Goal: Task Accomplishment & Management: Manage account settings

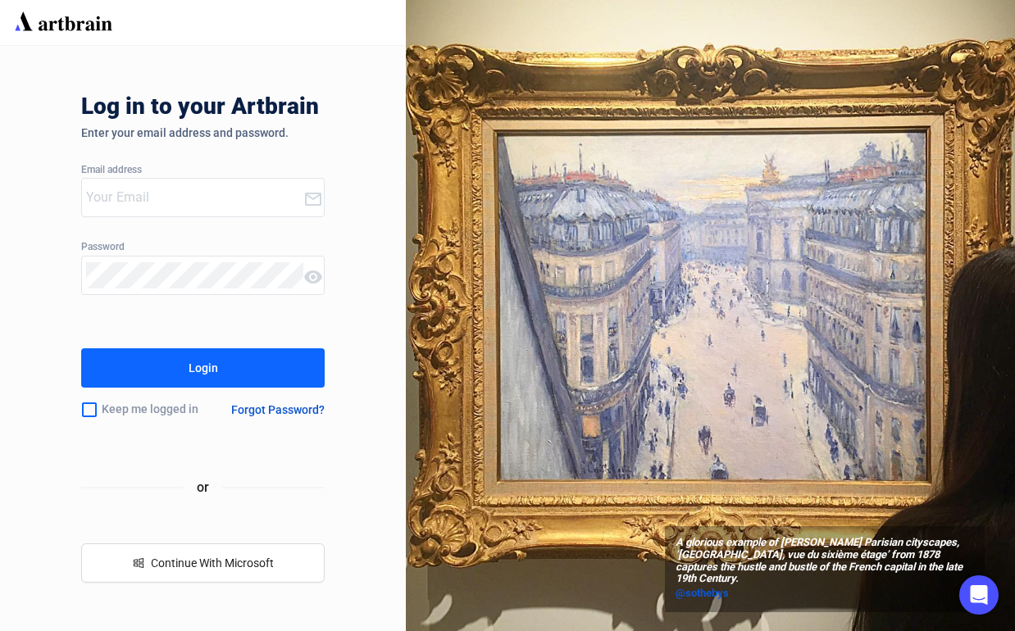
type input "[EMAIL_ADDRESS][DOMAIN_NAME]"
click at [182, 366] on button "Login" at bounding box center [202, 367] width 243 height 39
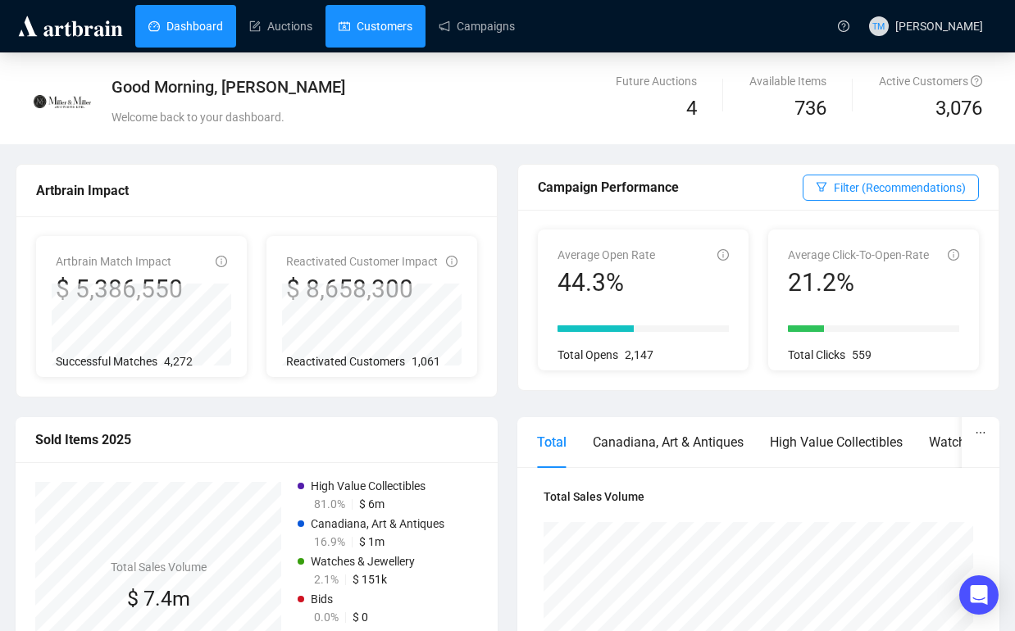
click at [379, 26] on link "Customers" at bounding box center [376, 26] width 74 height 43
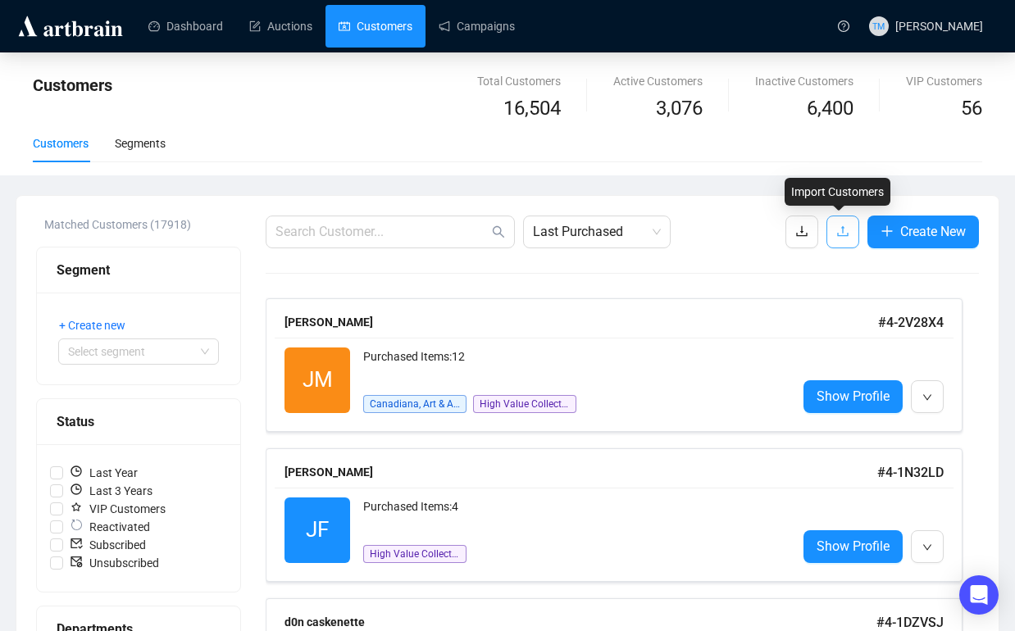
click at [836, 237] on icon "upload" at bounding box center [842, 231] width 13 height 13
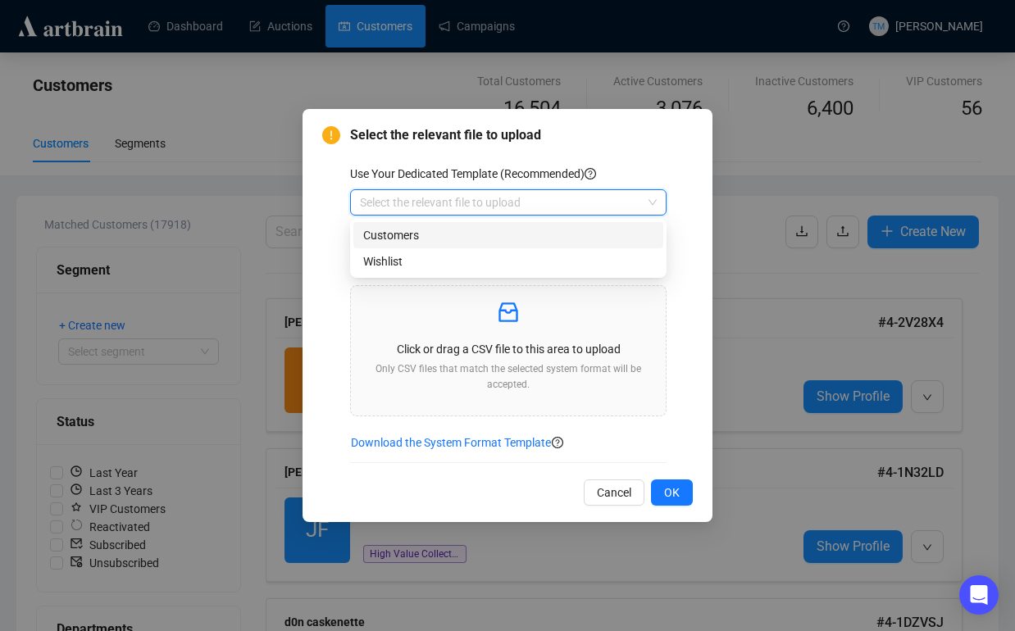
click at [502, 207] on input "search" at bounding box center [501, 202] width 282 height 25
click at [479, 232] on div "Customers" at bounding box center [508, 235] width 290 height 18
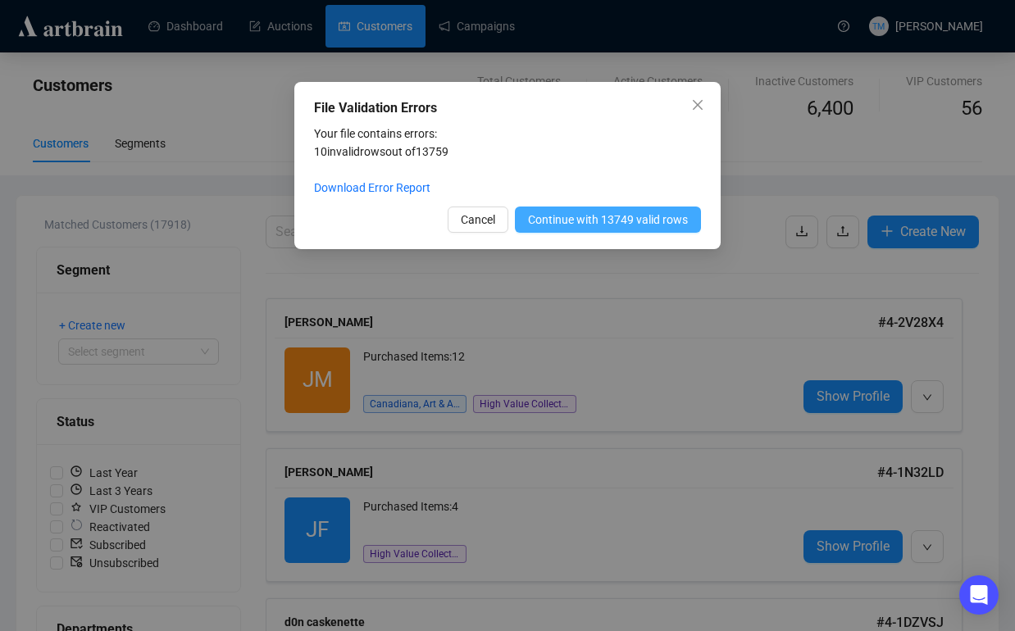
click at [568, 220] on span "Continue with 13749 valid rows" at bounding box center [608, 220] width 160 height 18
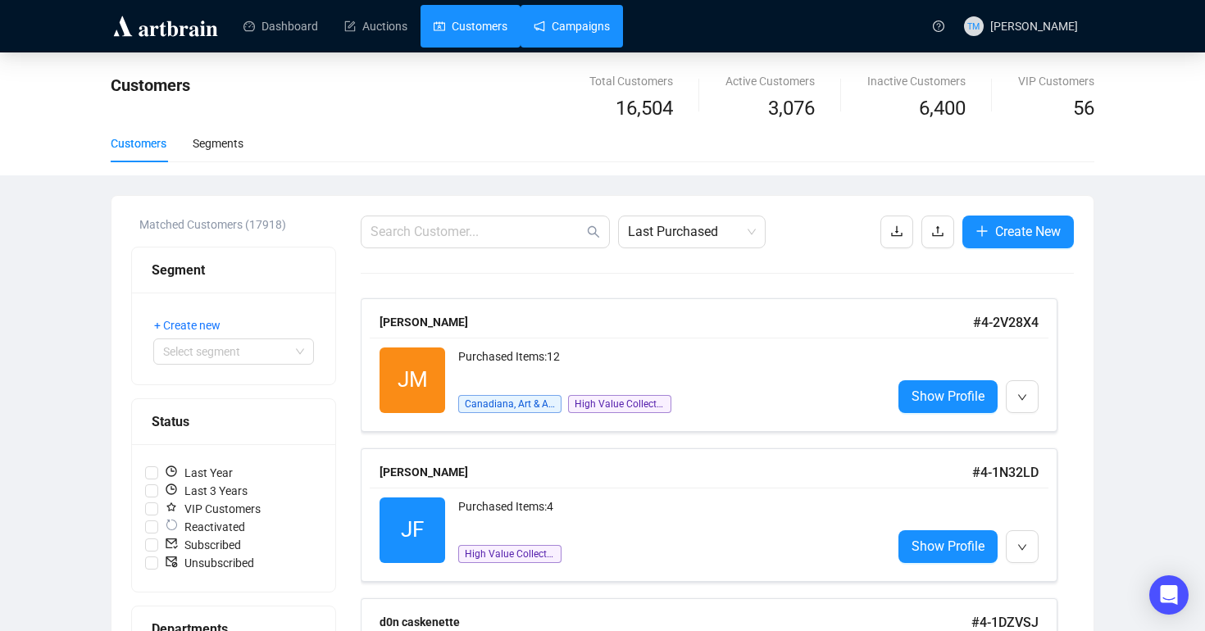
click at [574, 5] on link "Campaigns" at bounding box center [572, 26] width 76 height 43
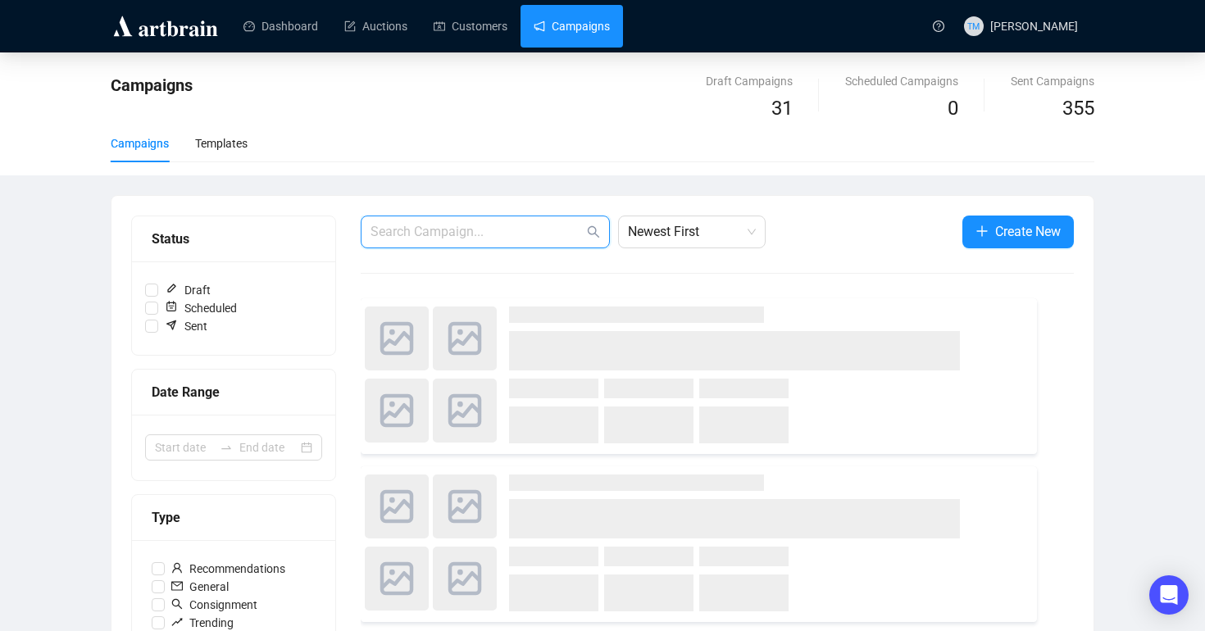
click at [415, 222] on input "text" at bounding box center [476, 232] width 213 height 20
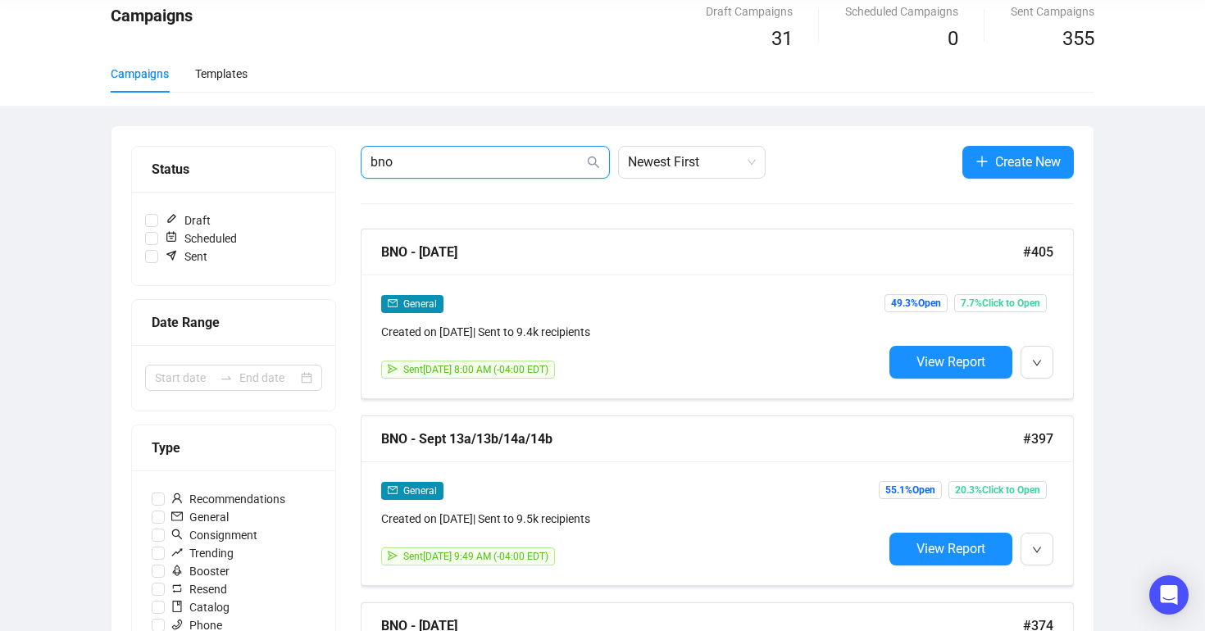
scroll to position [70, 0]
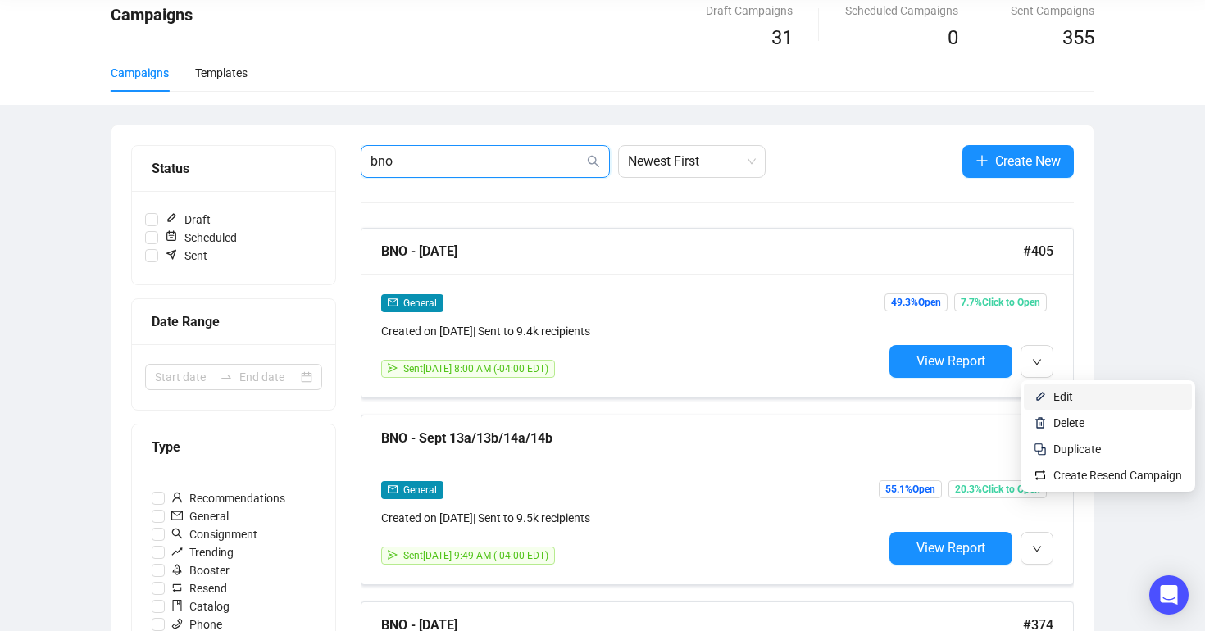
type input "bno"
click at [1014, 400] on img at bounding box center [1040, 396] width 13 height 13
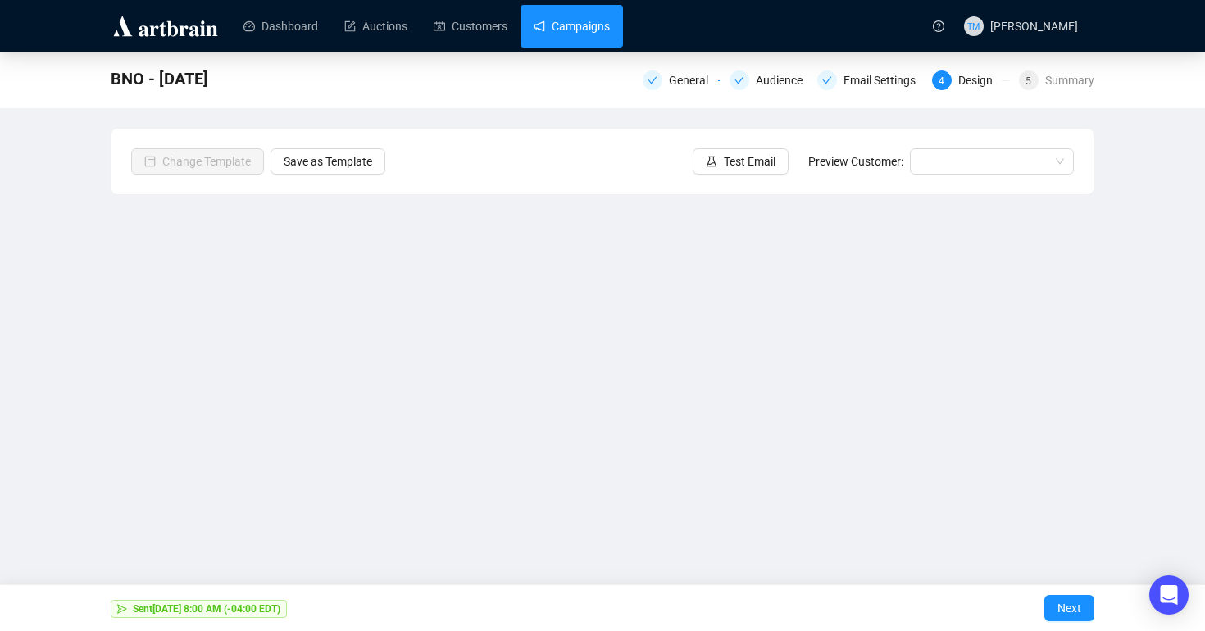
click at [607, 15] on link "Campaigns" at bounding box center [572, 26] width 76 height 43
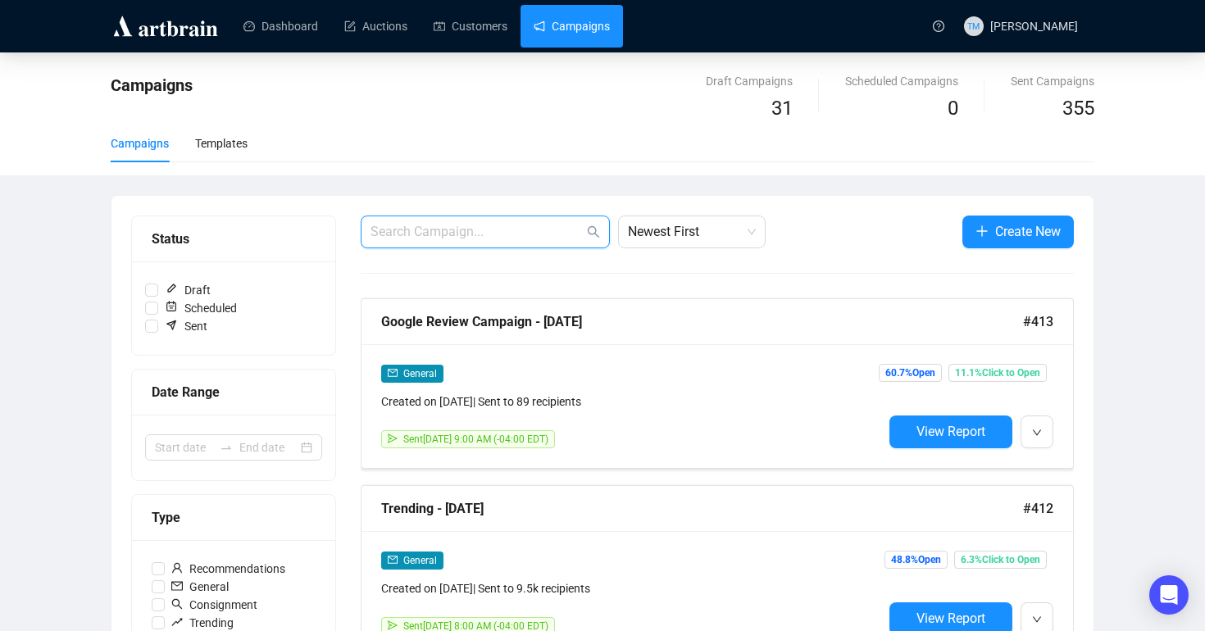
click at [534, 232] on input "text" at bounding box center [476, 232] width 213 height 20
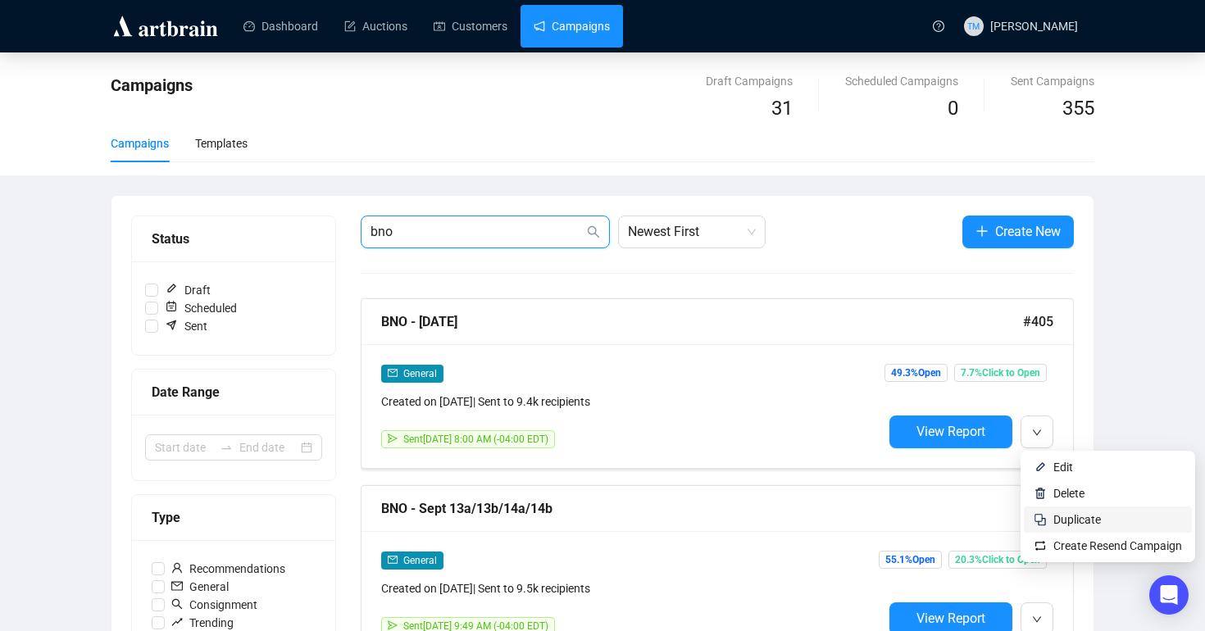
type input "bno"
click at [1014, 520] on li "Duplicate" at bounding box center [1108, 520] width 168 height 26
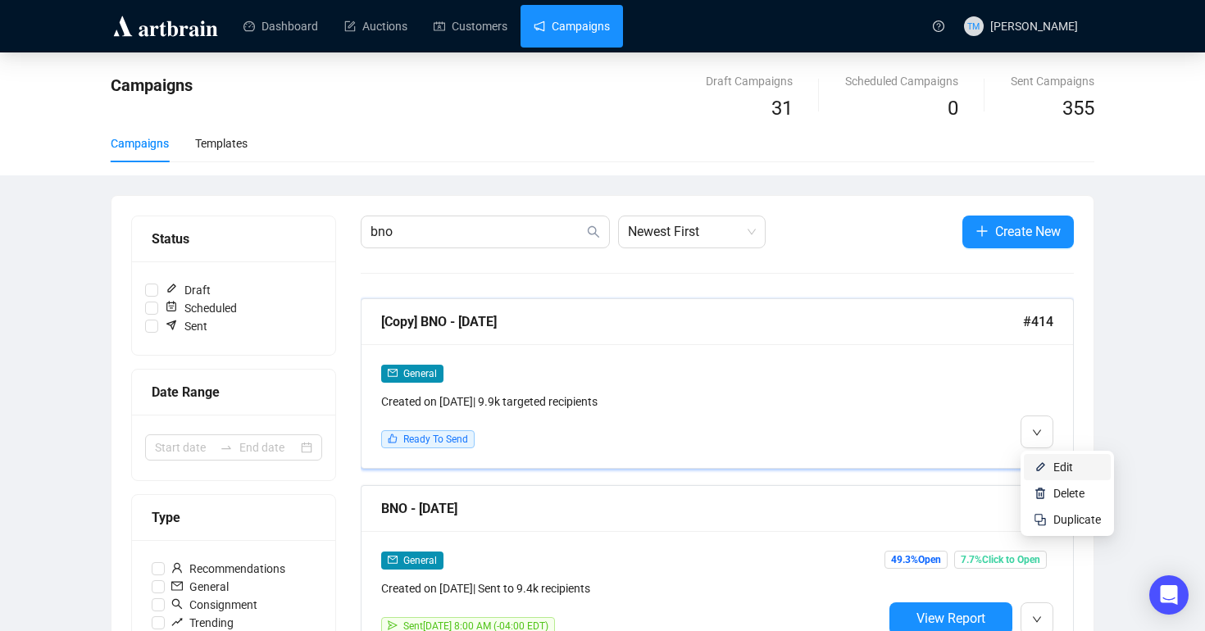
click at [1014, 464] on img at bounding box center [1040, 467] width 13 height 13
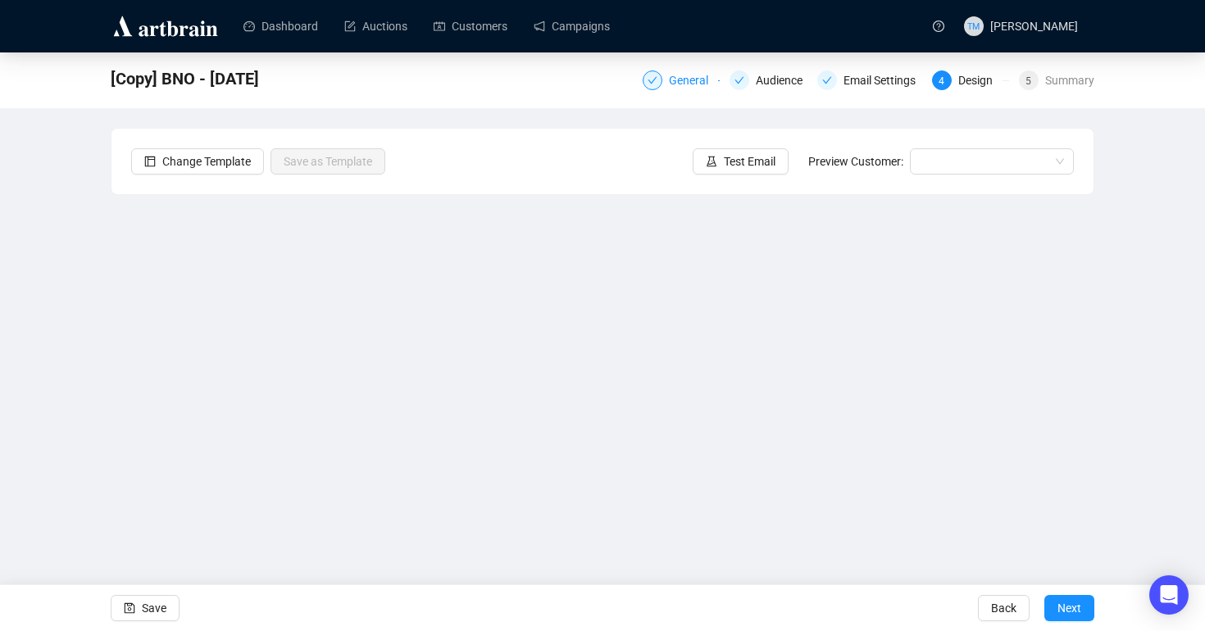
click at [669, 81] on div "General" at bounding box center [693, 80] width 49 height 20
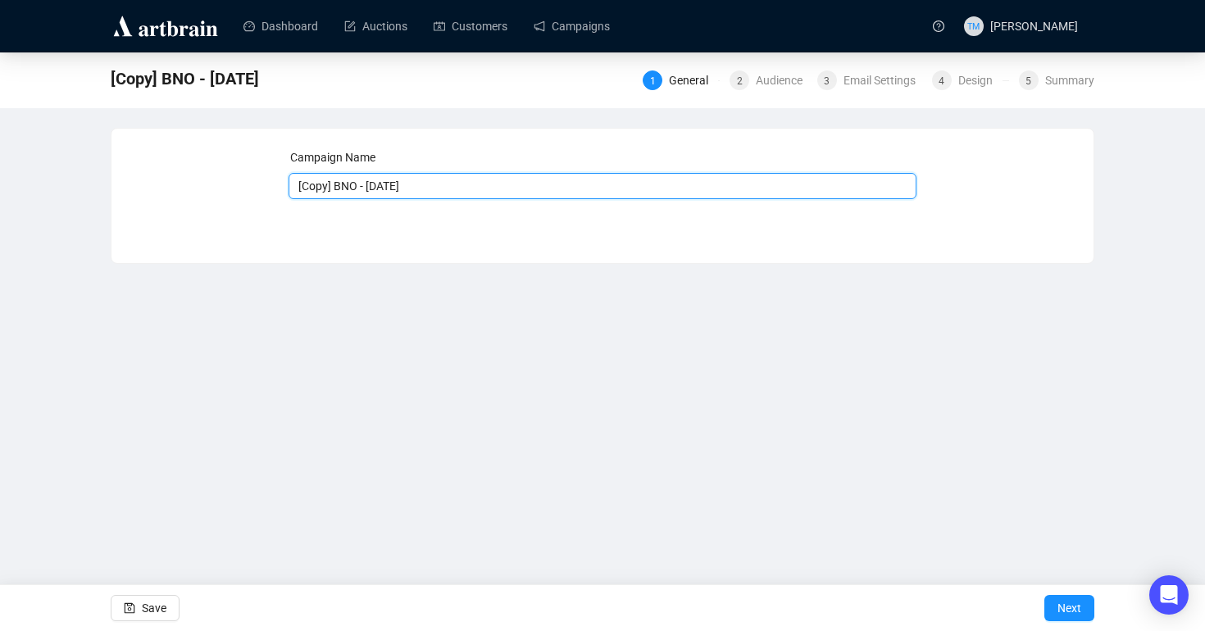
drag, startPoint x: 361, startPoint y: 190, endPoint x: 268, endPoint y: 189, distance: 92.6
click at [268, 189] on div "Campaign Name [Copy] BNO - September 28 Save Next" at bounding box center [602, 183] width 943 height 70
type input "AR - September 28"
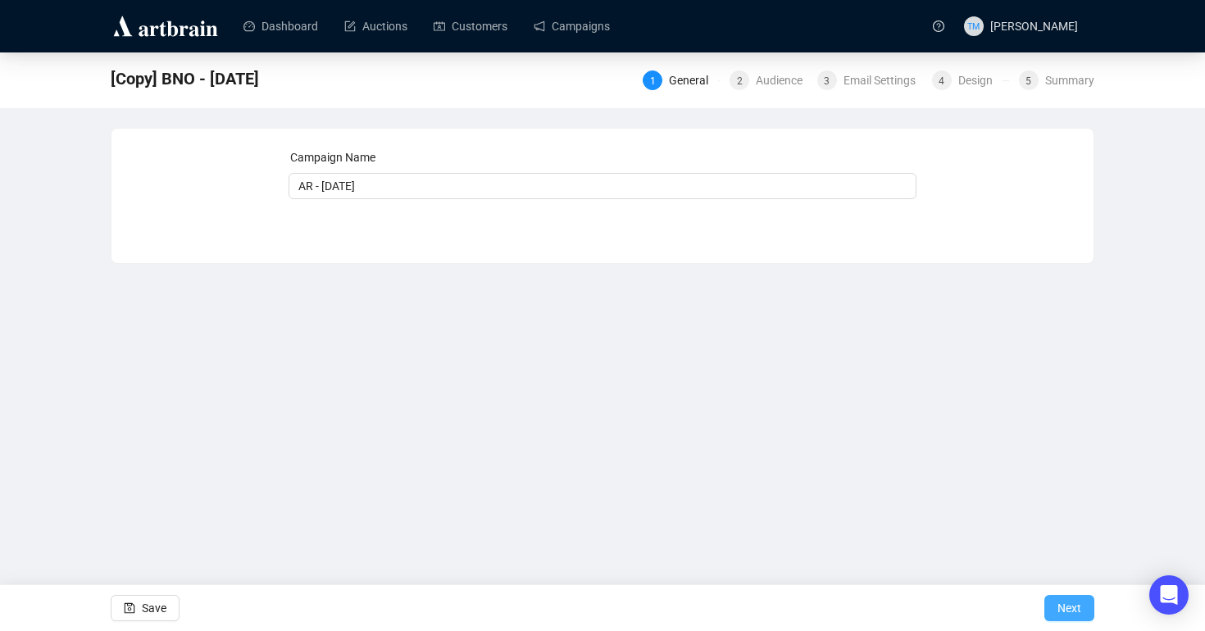
click at [1014, 604] on span "Next" at bounding box center [1069, 608] width 24 height 46
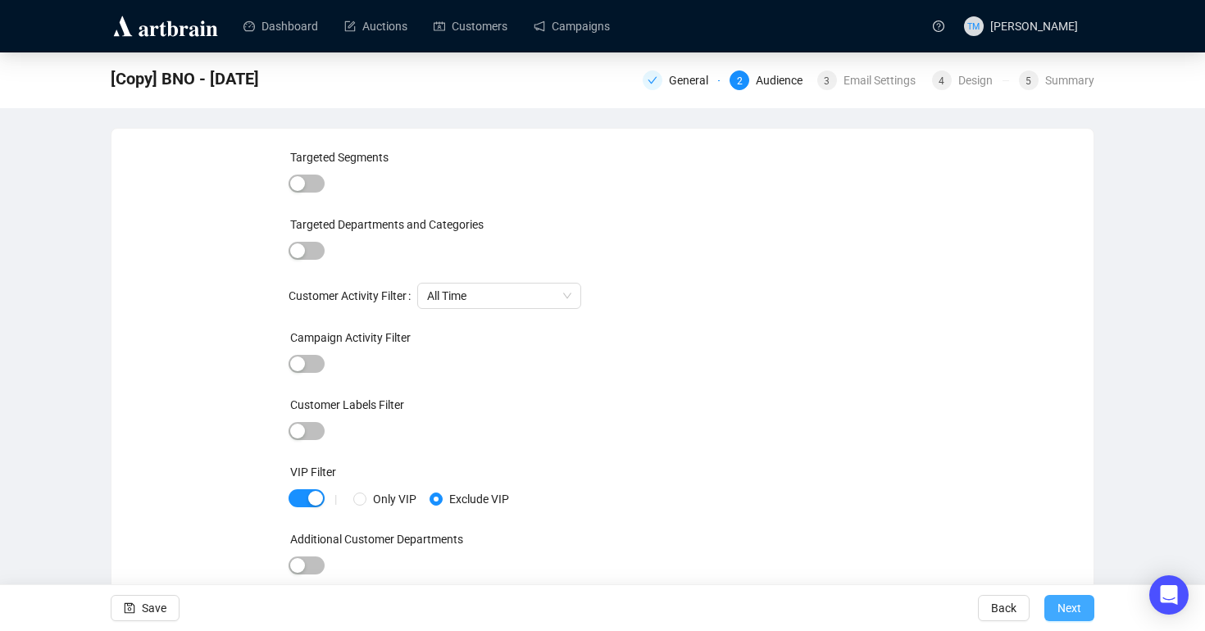
click at [1014, 607] on span "Next" at bounding box center [1069, 608] width 24 height 46
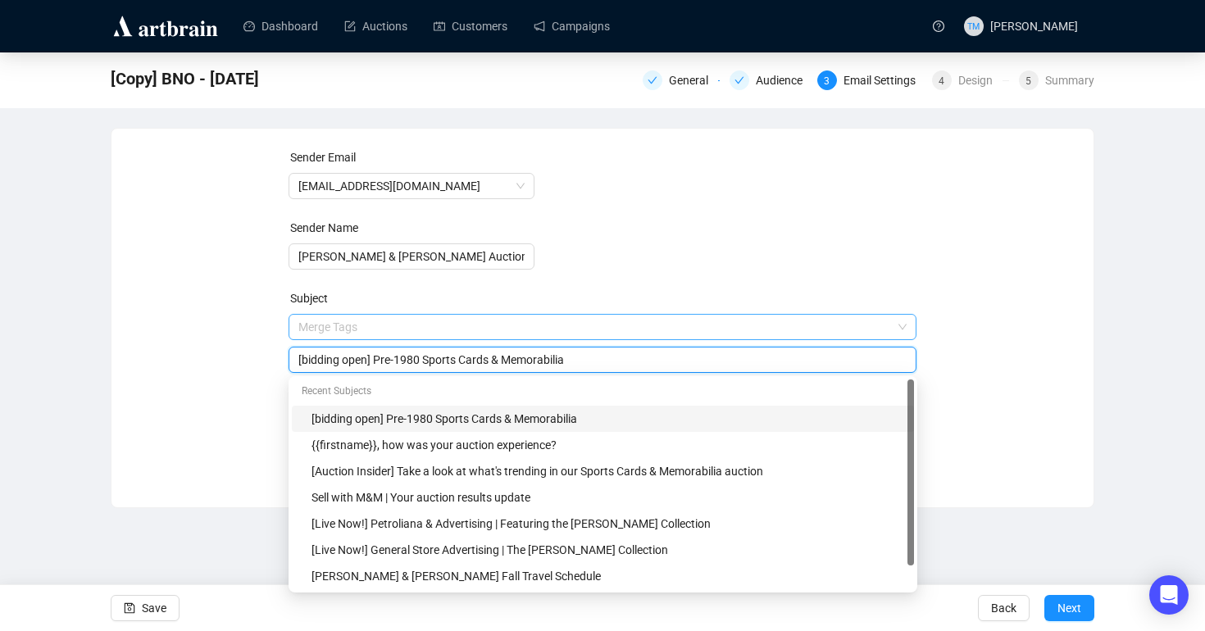
drag, startPoint x: 371, startPoint y: 330, endPoint x: 334, endPoint y: 330, distance: 37.7
click at [334, 330] on span "Merge Tags [bidding open] Pre-1980 Sports Cards & Memorabilia" at bounding box center [603, 343] width 629 height 46
drag, startPoint x: 371, startPoint y: 364, endPoint x: 305, endPoint y: 366, distance: 66.4
click at [305, 366] on input "[bidding open] Pre-1980 Sports Cards & Memorabilia" at bounding box center [602, 360] width 609 height 18
type input "[last chance!] Pre-1980 Sports Cards & Memorabilia"
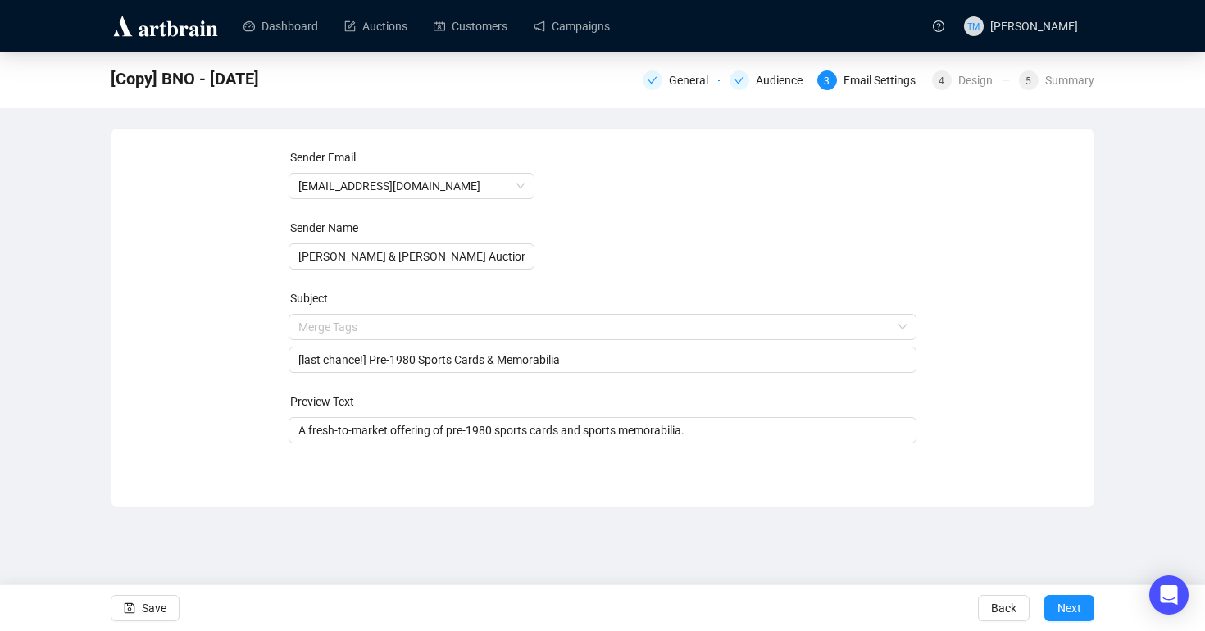
click at [1014, 343] on div "Sender Email info@millerandmillerauctions.com Sender Name Miller & Miller Aucti…" at bounding box center [602, 305] width 943 height 315
click at [1014, 607] on span "Next" at bounding box center [1069, 608] width 24 height 46
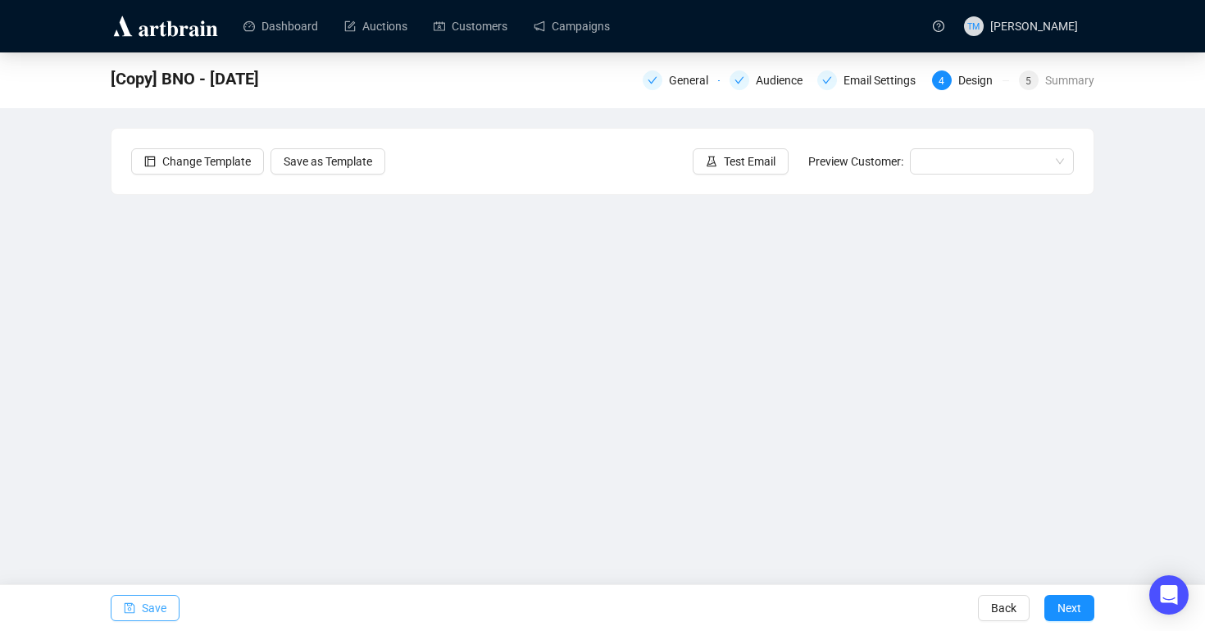
click at [142, 614] on span "Save" at bounding box center [154, 608] width 25 height 46
click at [131, 607] on icon "save" at bounding box center [129, 607] width 11 height 11
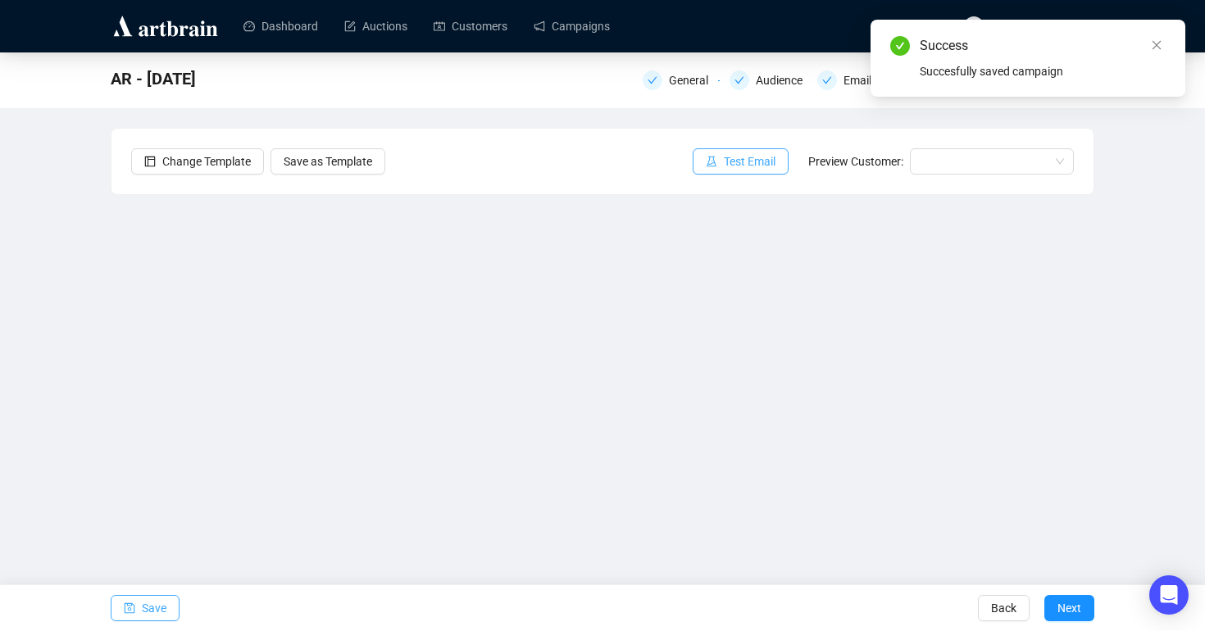
click at [755, 160] on span "Test Email" at bounding box center [750, 161] width 52 height 18
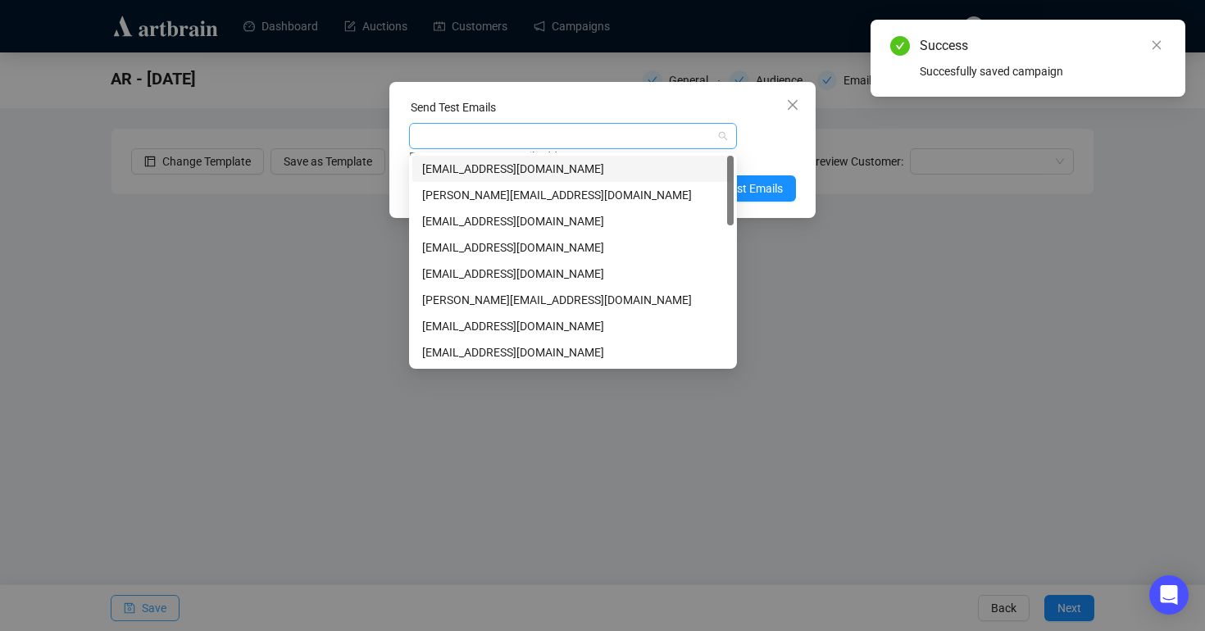
click at [481, 139] on div at bounding box center [564, 136] width 304 height 23
click at [447, 276] on div "[EMAIL_ADDRESS][DOMAIN_NAME]" at bounding box center [573, 274] width 302 height 18
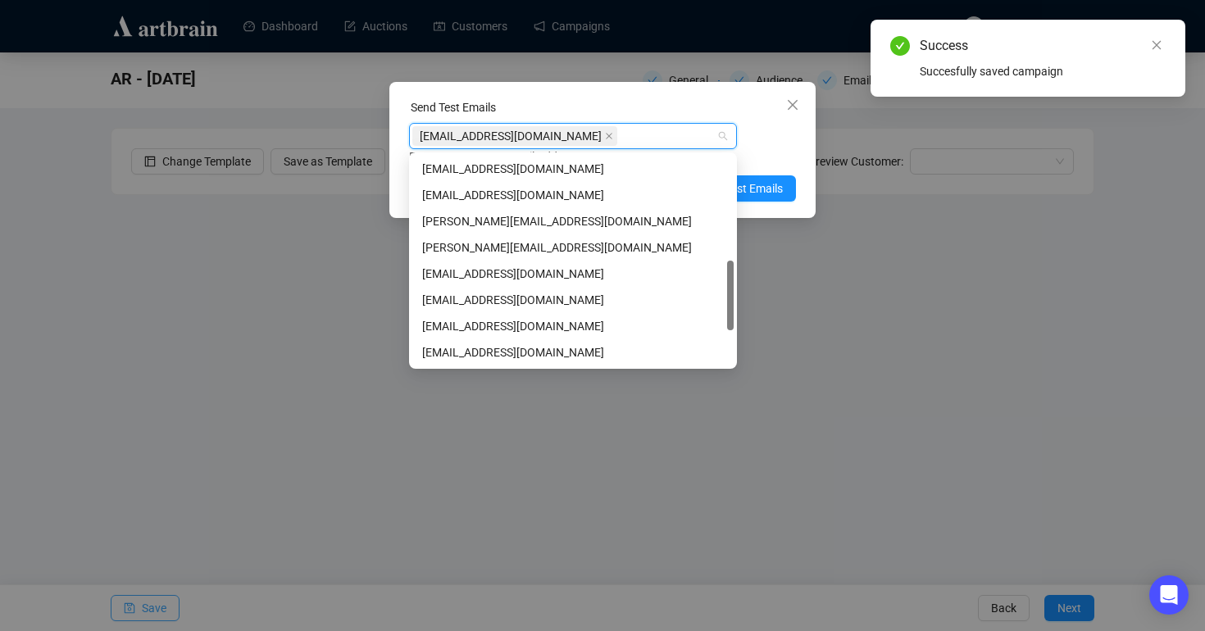
scroll to position [316, 0]
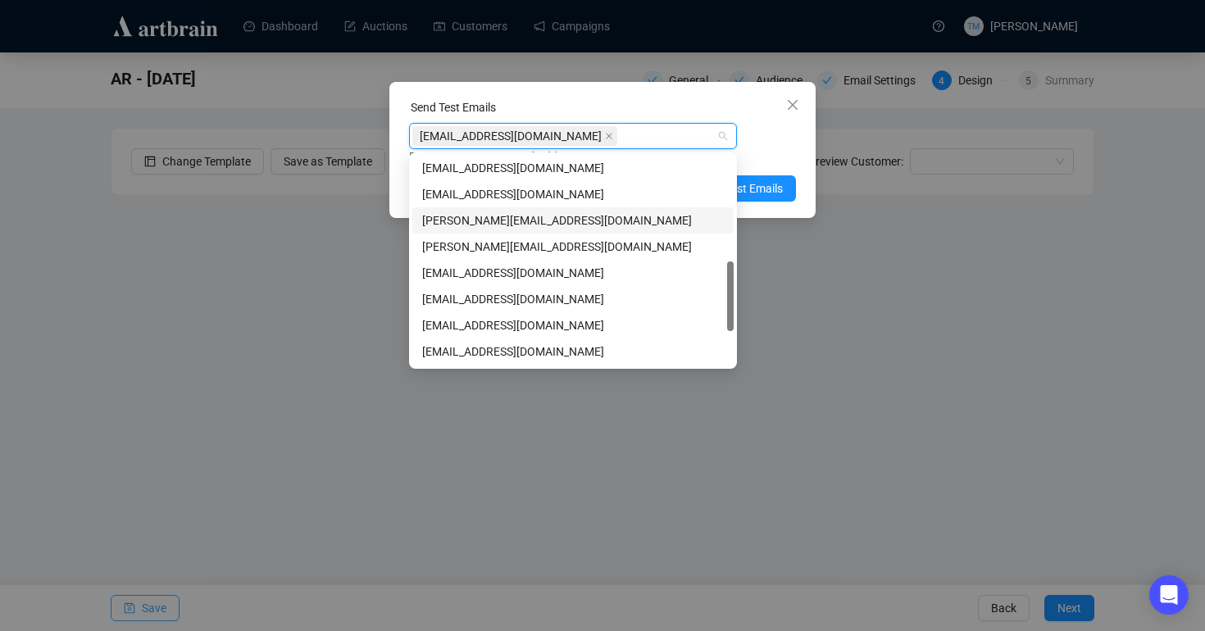
click at [479, 214] on div "jayden@millerandmillerauctions.com" at bounding box center [573, 220] width 302 height 18
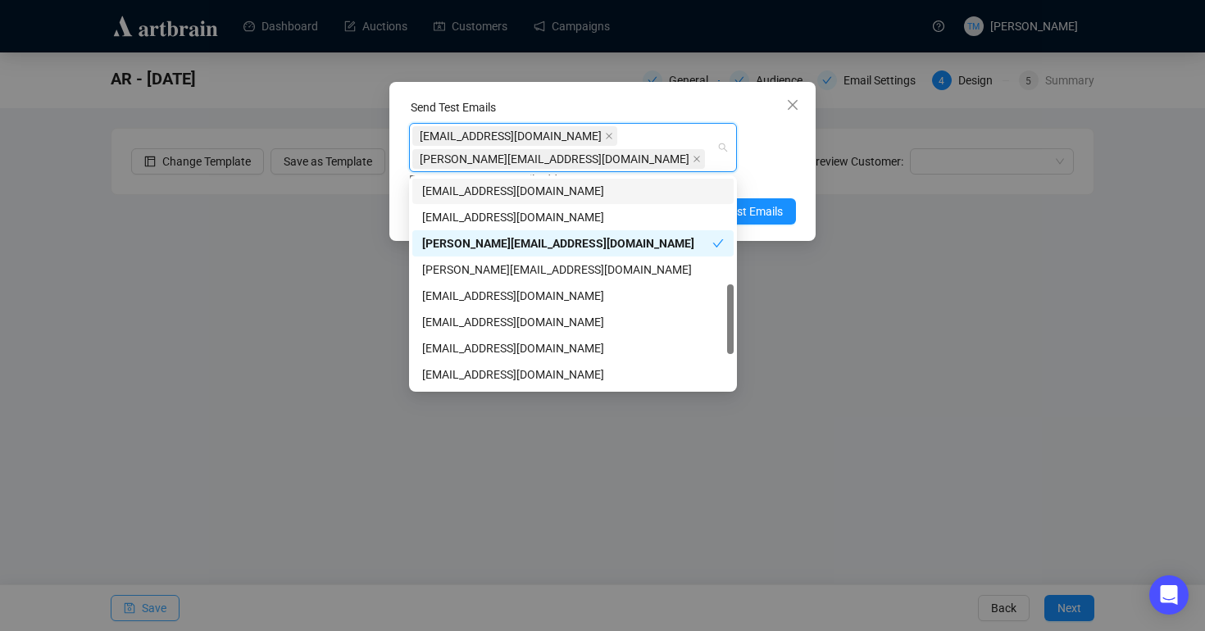
click at [775, 150] on div "marketing@millerandmillerauctions.com jayden@millerandmillerauctions.com Enter …" at bounding box center [602, 156] width 387 height 66
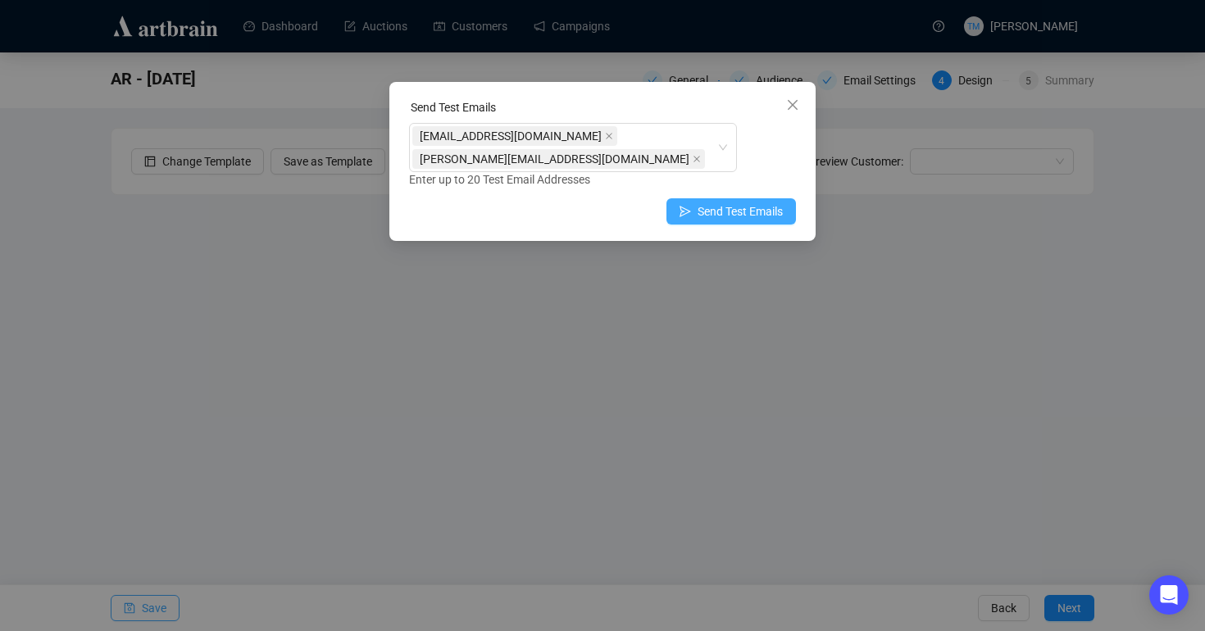
click at [704, 201] on button "Send Test Emails" at bounding box center [731, 211] width 130 height 26
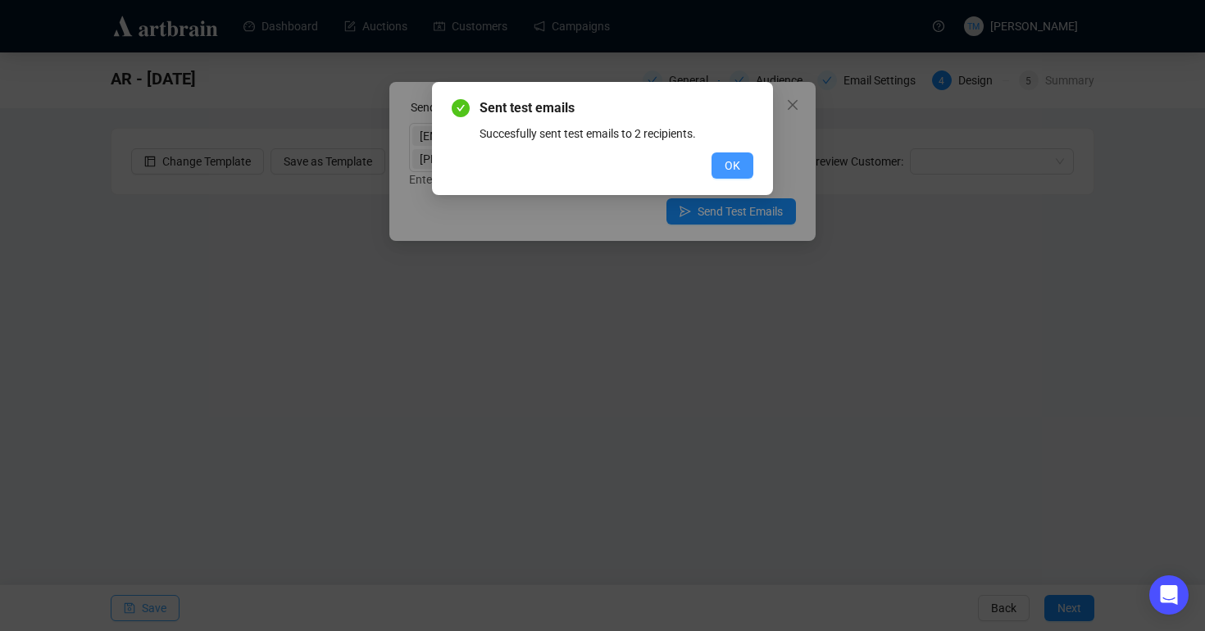
click at [741, 169] on button "OK" at bounding box center [732, 165] width 42 height 26
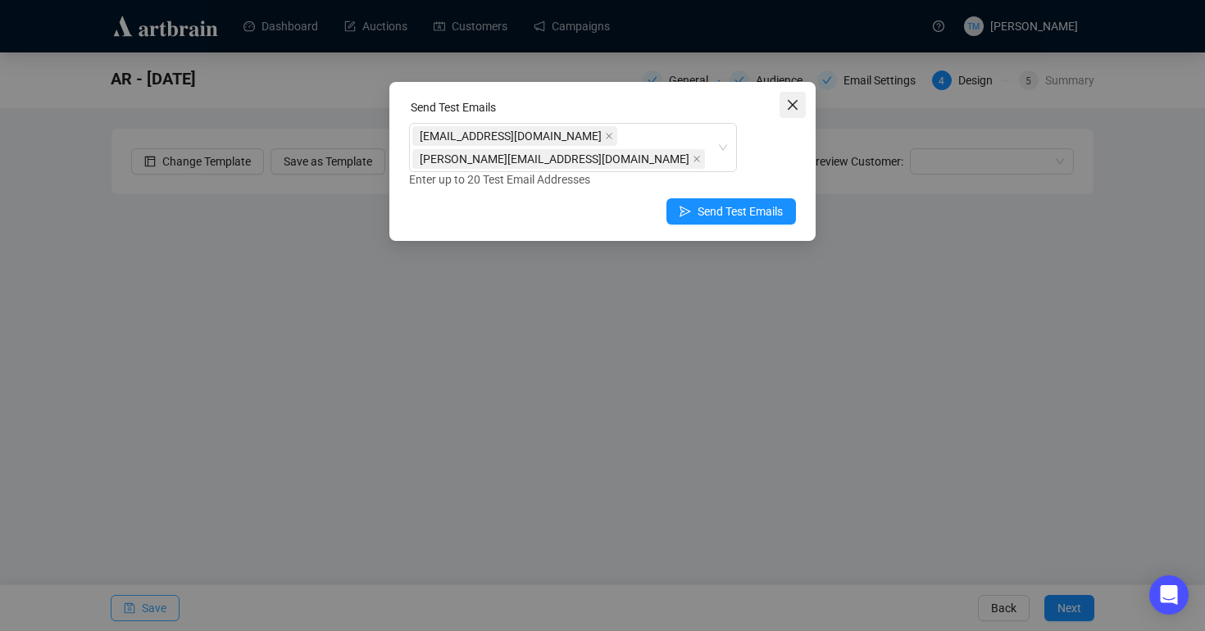
click at [790, 105] on icon "close" at bounding box center [792, 104] width 13 height 13
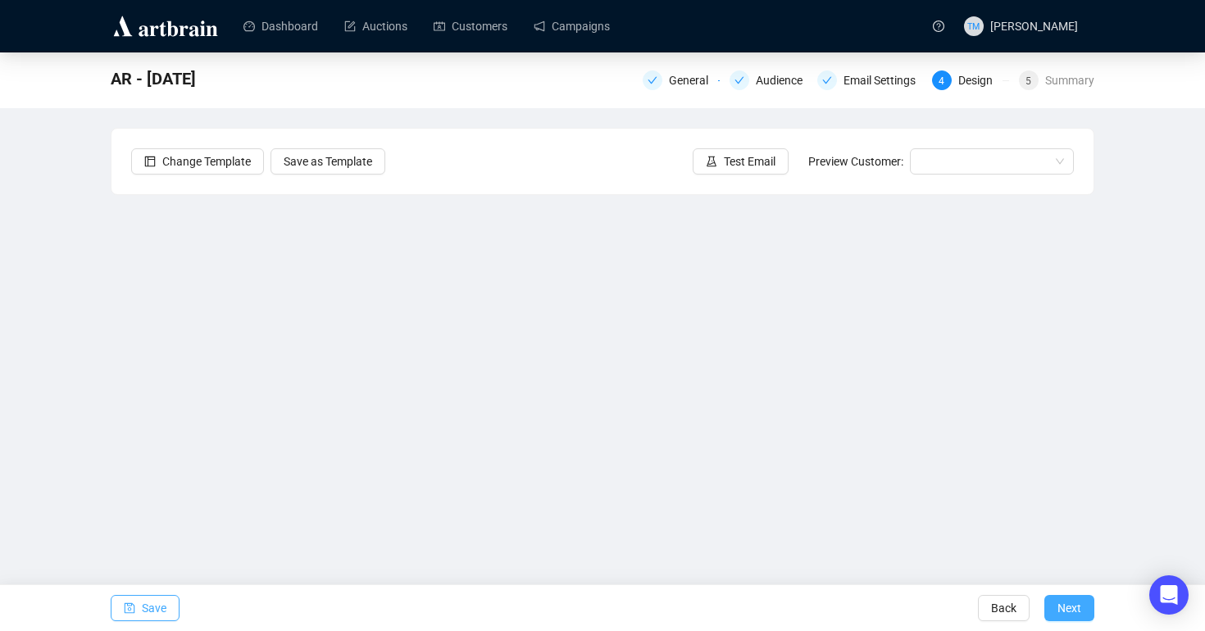
click at [1014, 607] on span "Next" at bounding box center [1069, 608] width 24 height 46
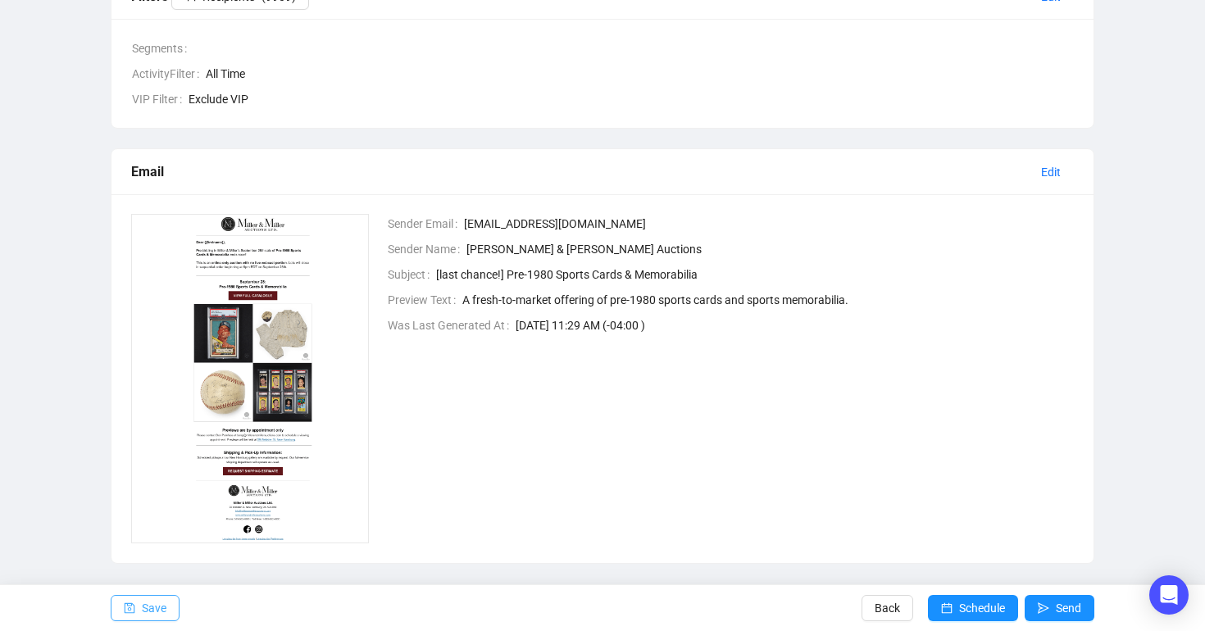
scroll to position [282, 0]
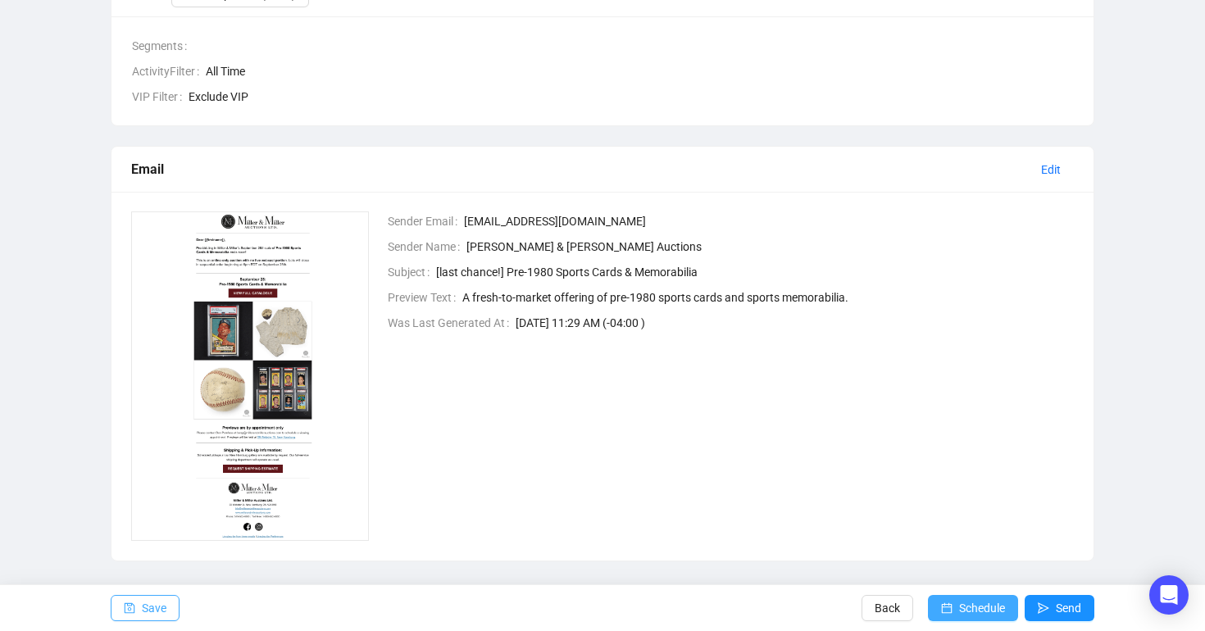
click at [947, 599] on span "submit" at bounding box center [946, 608] width 11 height 46
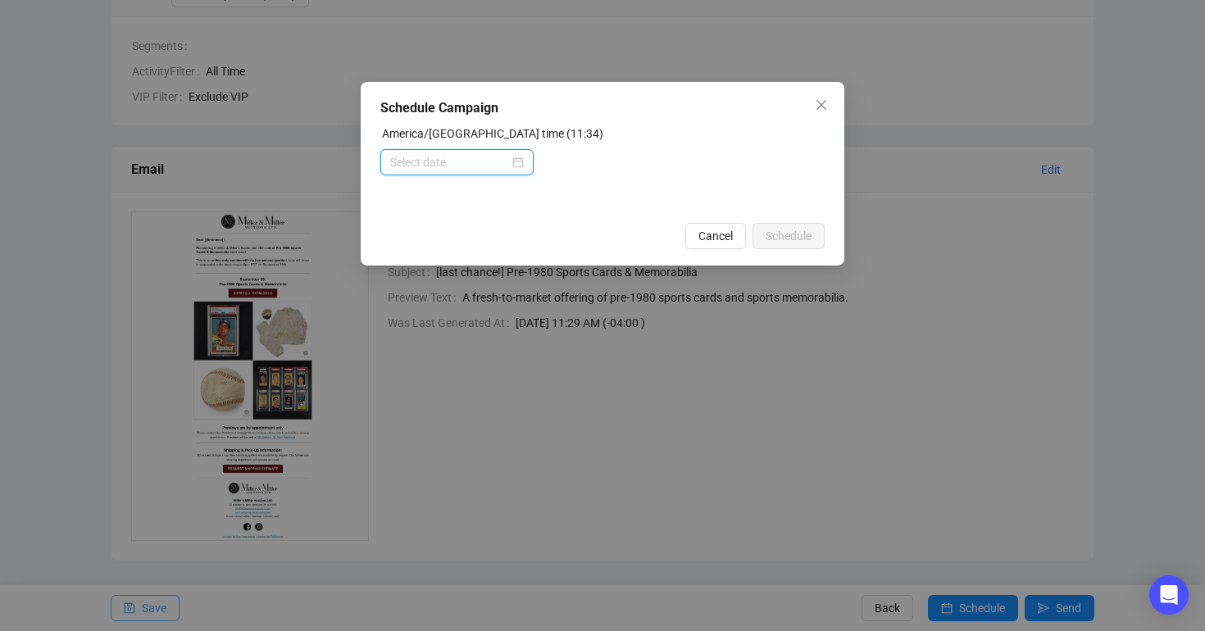
click at [416, 163] on input at bounding box center [449, 162] width 119 height 18
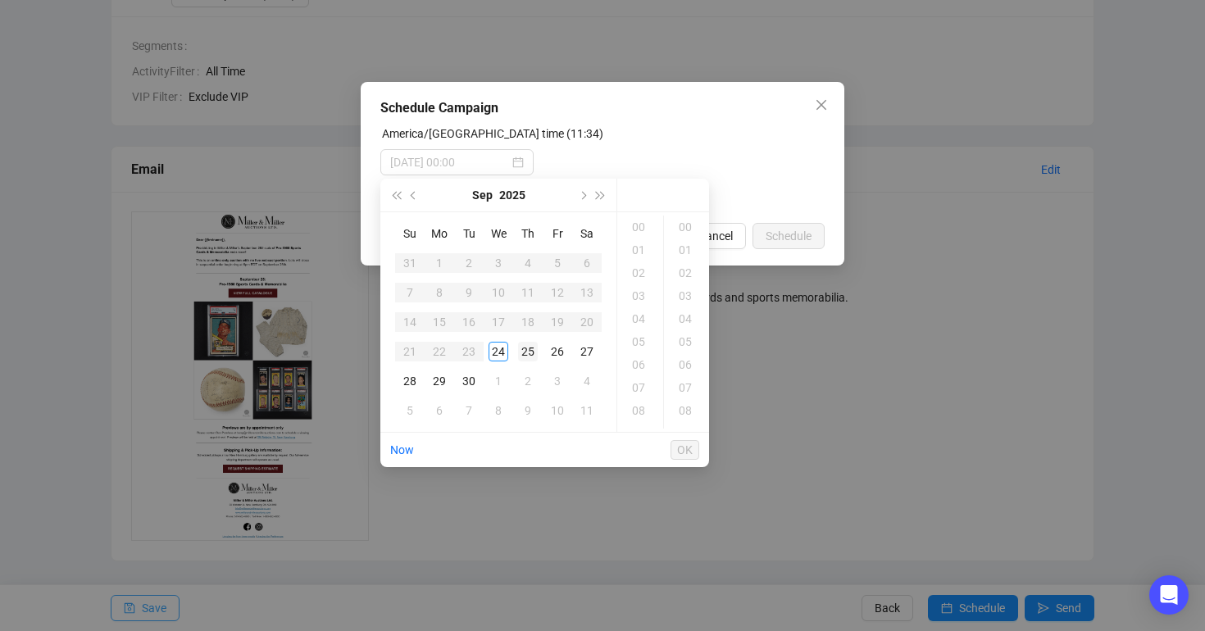
click at [528, 347] on div "25" at bounding box center [528, 352] width 20 height 20
click at [636, 405] on div "08" at bounding box center [639, 410] width 39 height 23
type input "2025-09-25 08:00"
click at [689, 450] on span "OK" at bounding box center [685, 449] width 16 height 31
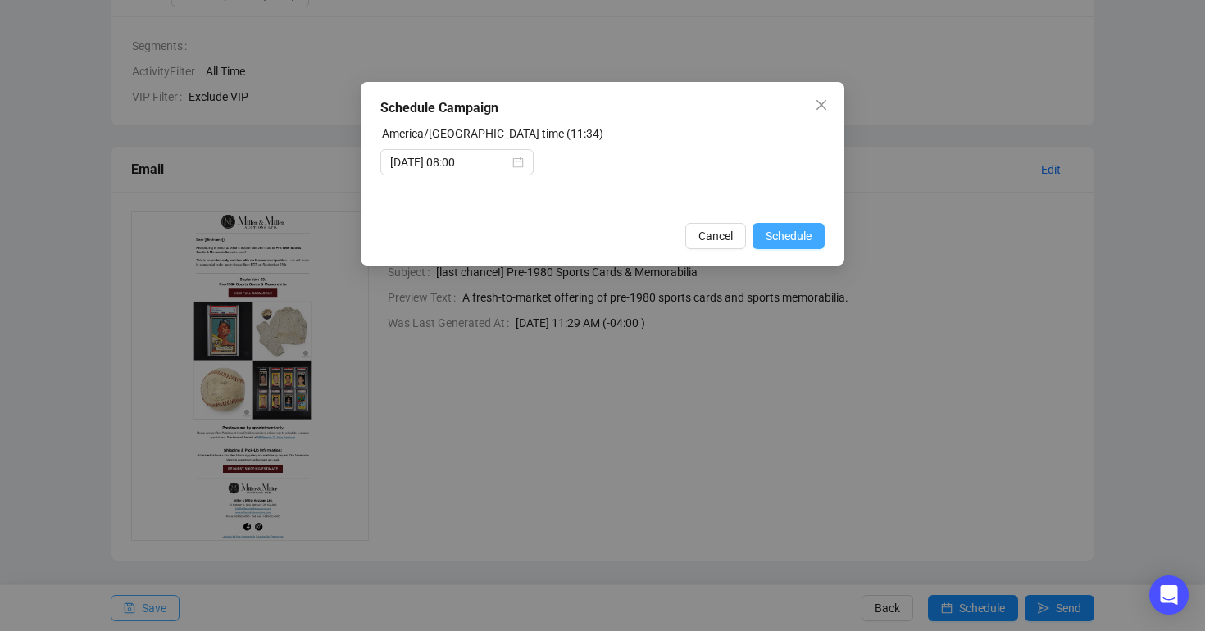
click at [784, 241] on span "Schedule" at bounding box center [789, 236] width 46 height 18
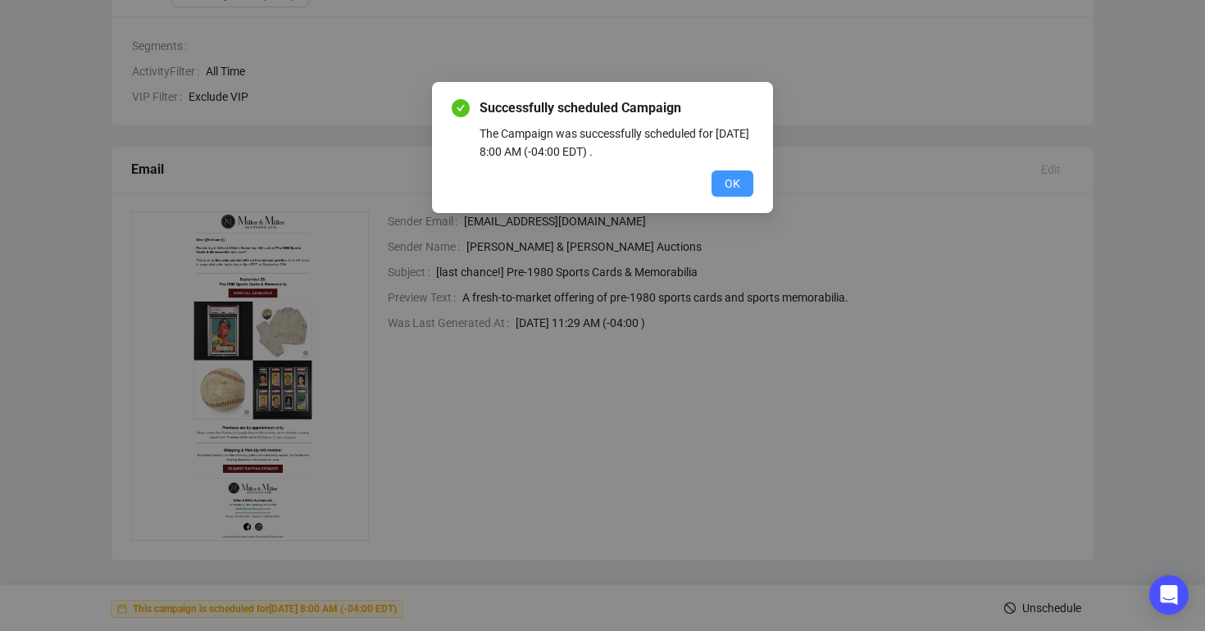
click at [732, 184] on span "OK" at bounding box center [733, 184] width 16 height 18
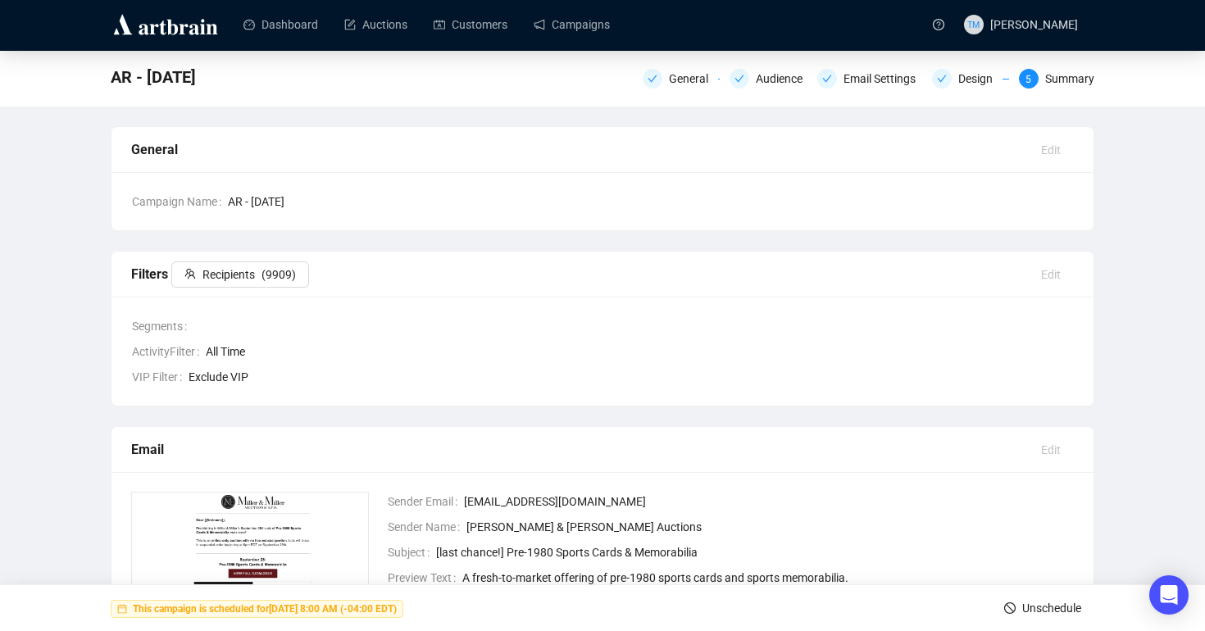
scroll to position [0, 0]
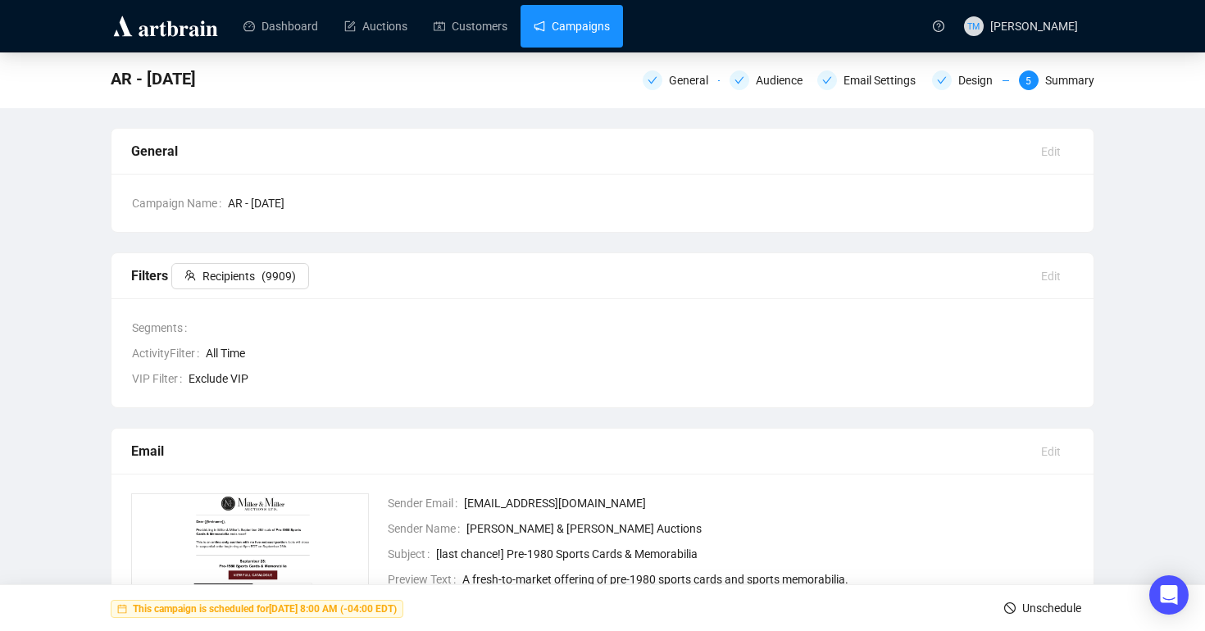
click at [570, 23] on link "Campaigns" at bounding box center [572, 26] width 76 height 43
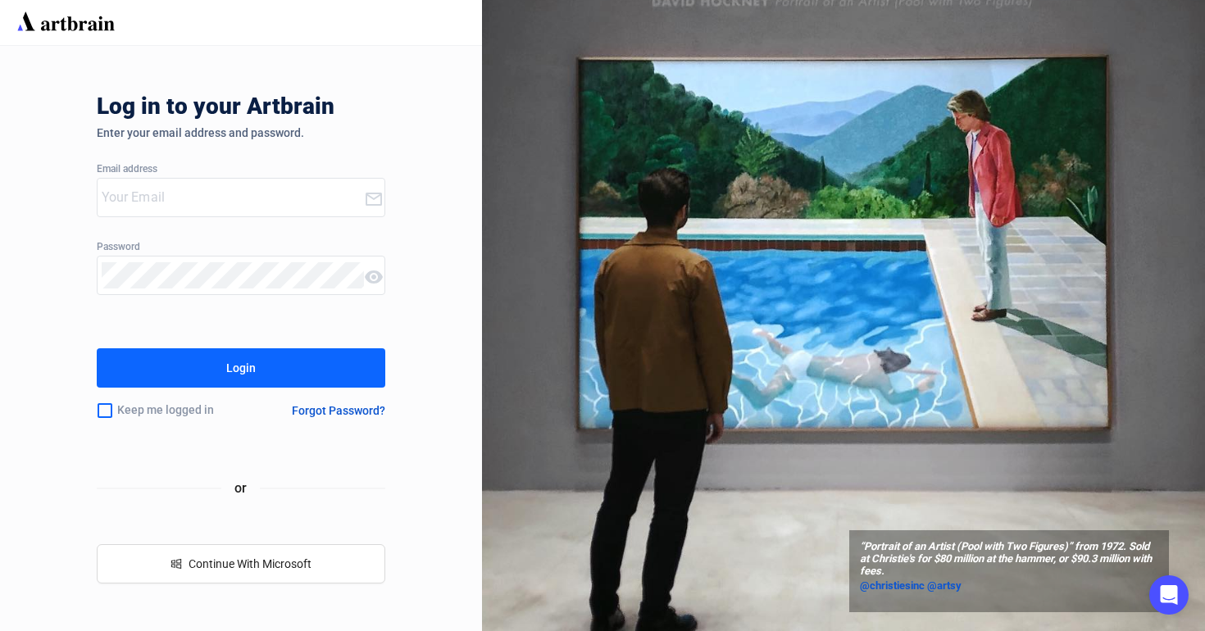
type input "[EMAIL_ADDRESS][DOMAIN_NAME]"
click at [302, 374] on button "Login" at bounding box center [241, 367] width 289 height 39
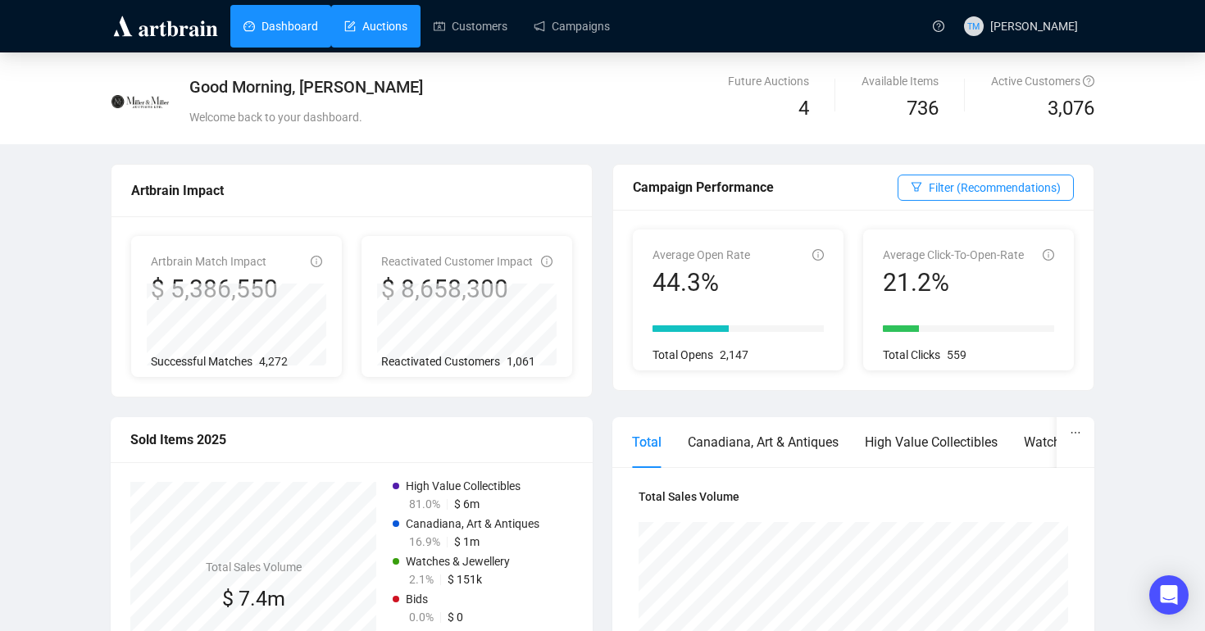
click at [393, 37] on link "Auctions" at bounding box center [375, 26] width 63 height 43
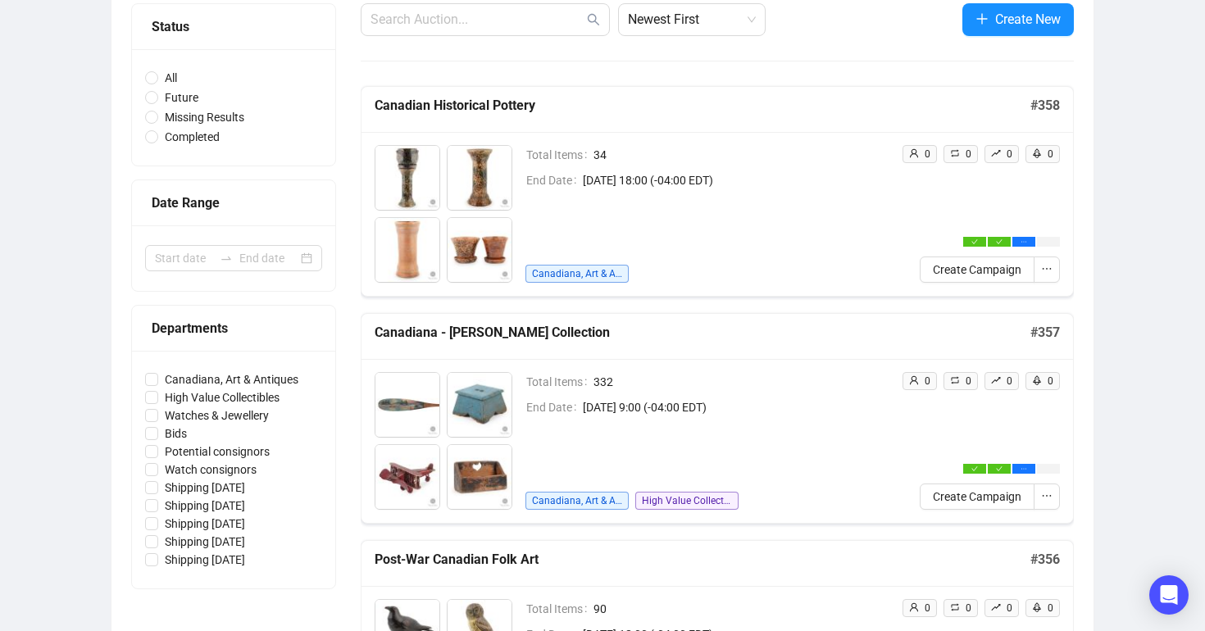
scroll to position [186, 0]
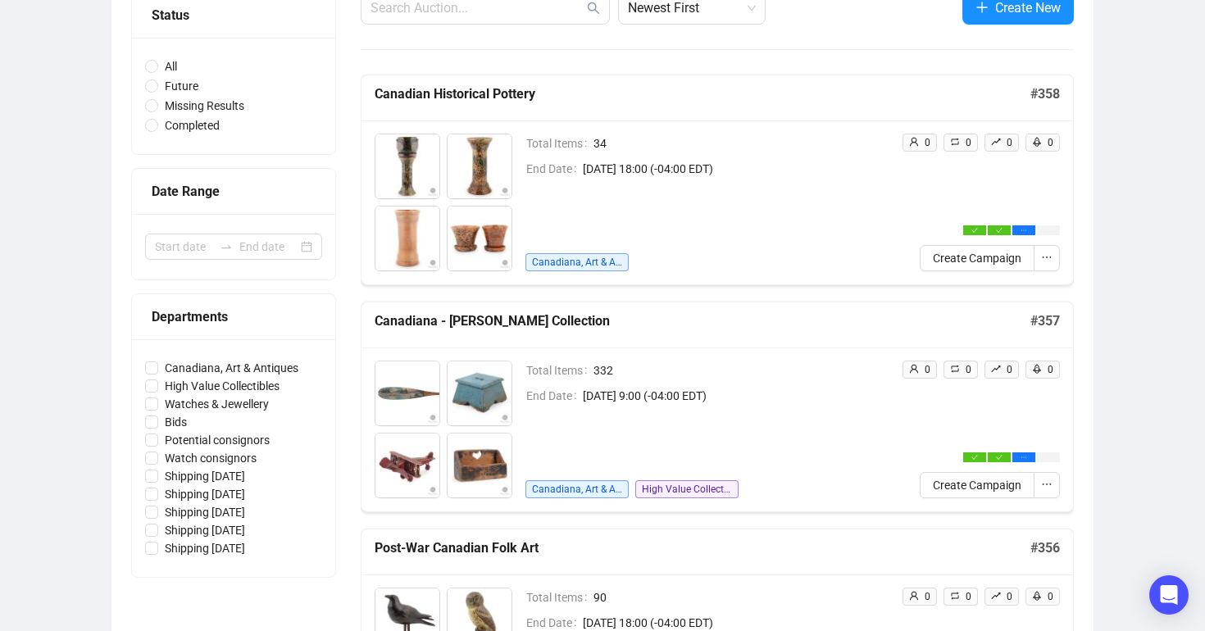
click at [557, 320] on h5 "Canadiana - [PERSON_NAME] Collection" at bounding box center [703, 321] width 656 height 20
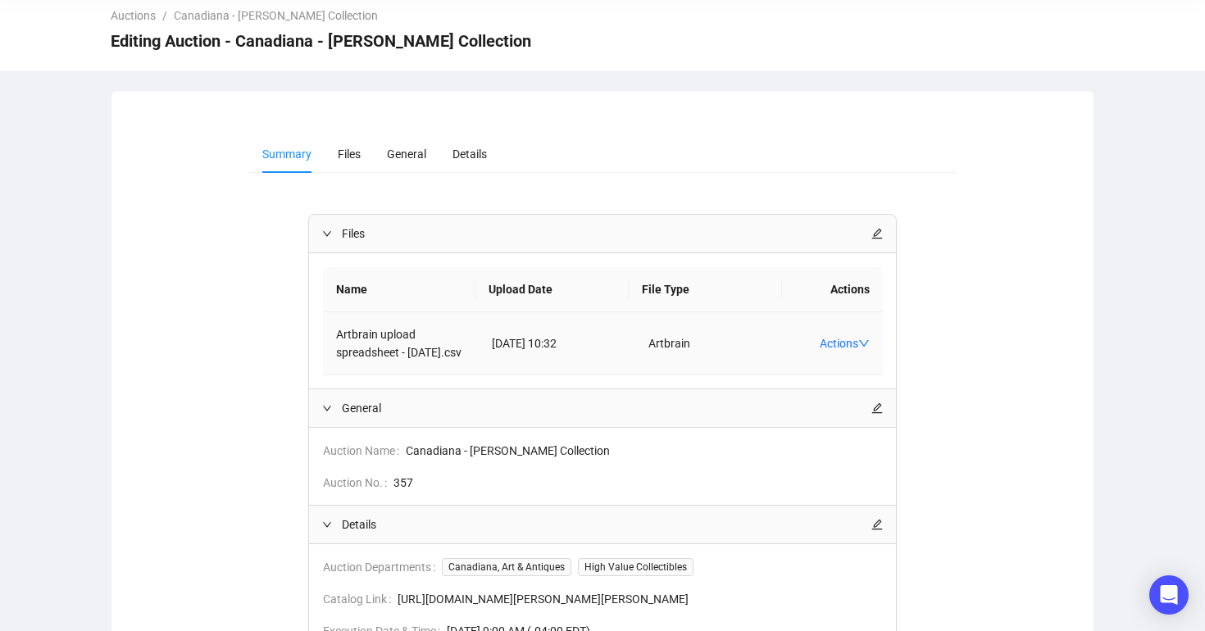
scroll to position [70, 0]
click at [357, 160] on span "Files" at bounding box center [349, 154] width 23 height 13
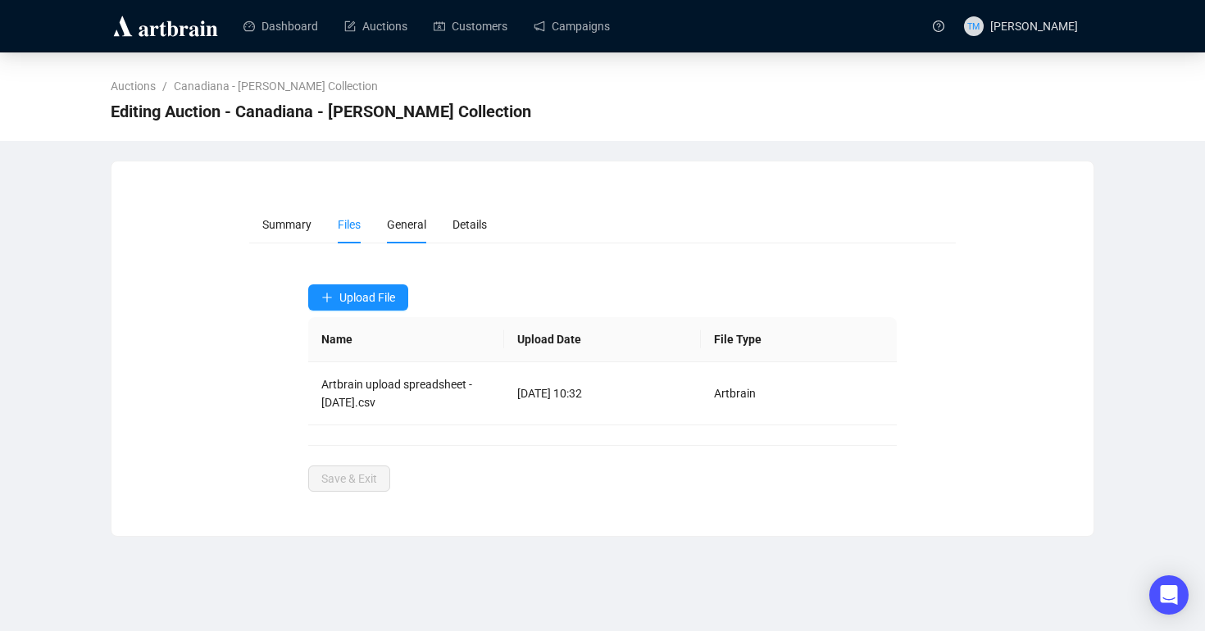
click at [433, 234] on li "General" at bounding box center [407, 225] width 66 height 38
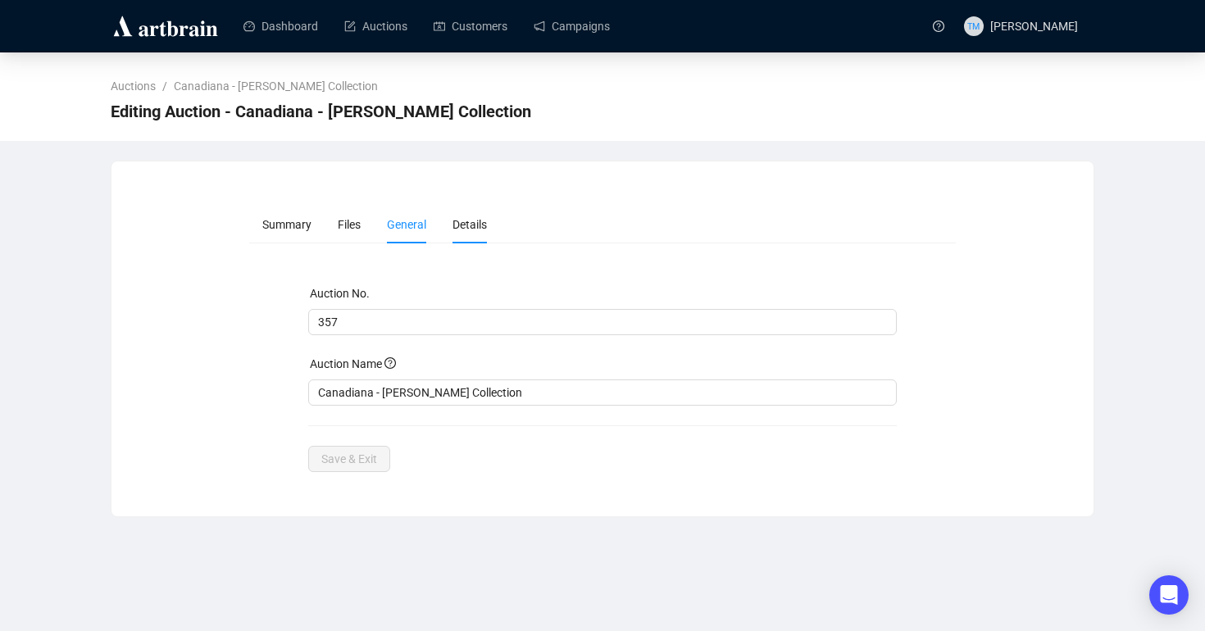
click at [464, 234] on li "Details" at bounding box center [469, 225] width 61 height 38
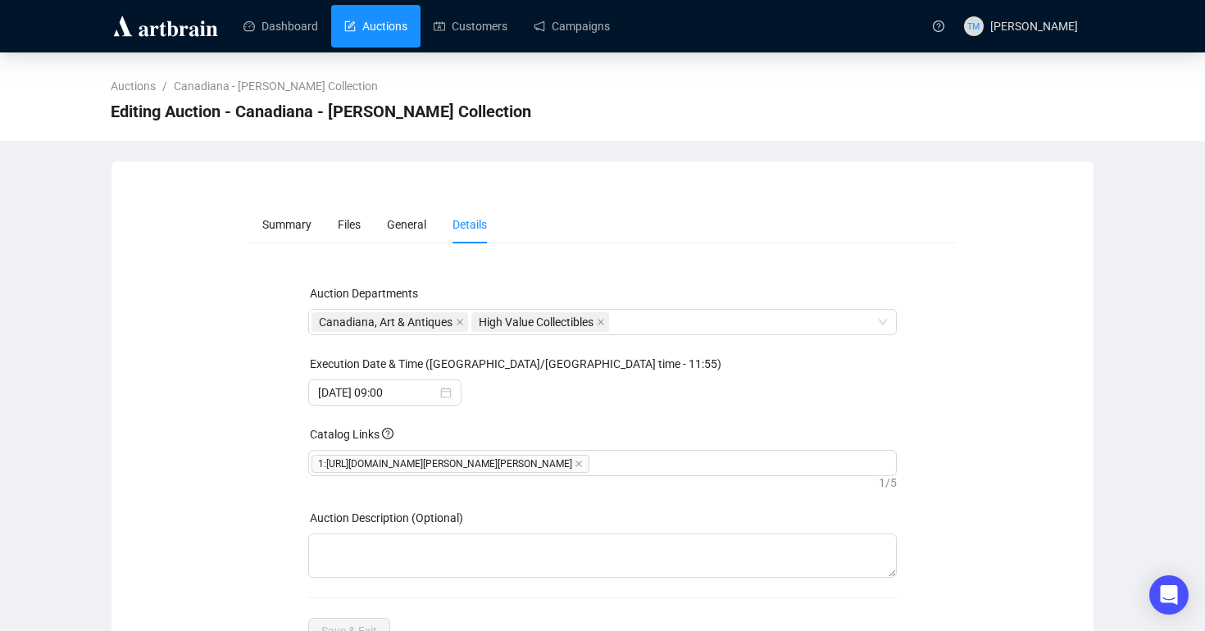
click at [380, 18] on link "Auctions" at bounding box center [375, 26] width 63 height 43
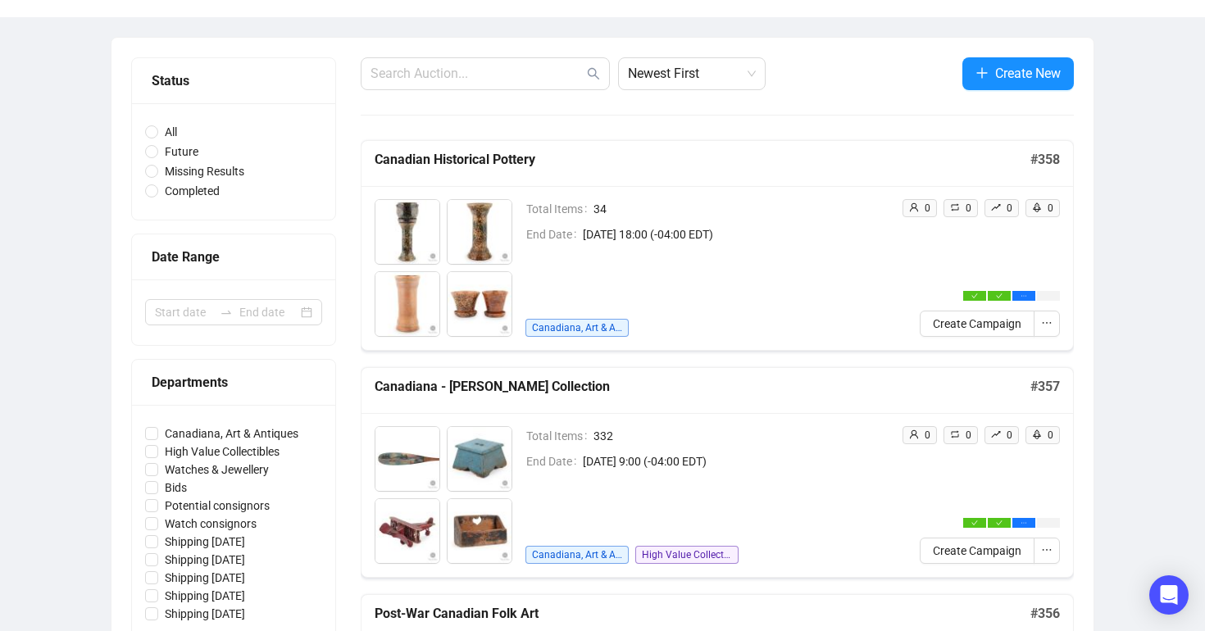
scroll to position [278, 0]
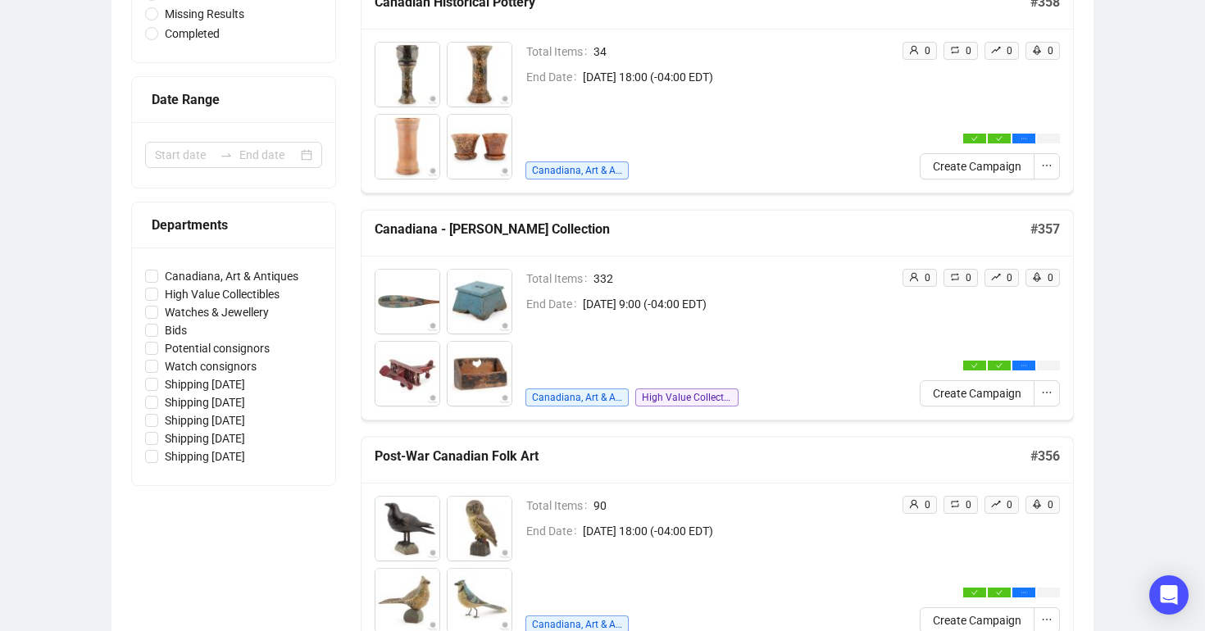
click at [503, 296] on img at bounding box center [480, 302] width 64 height 64
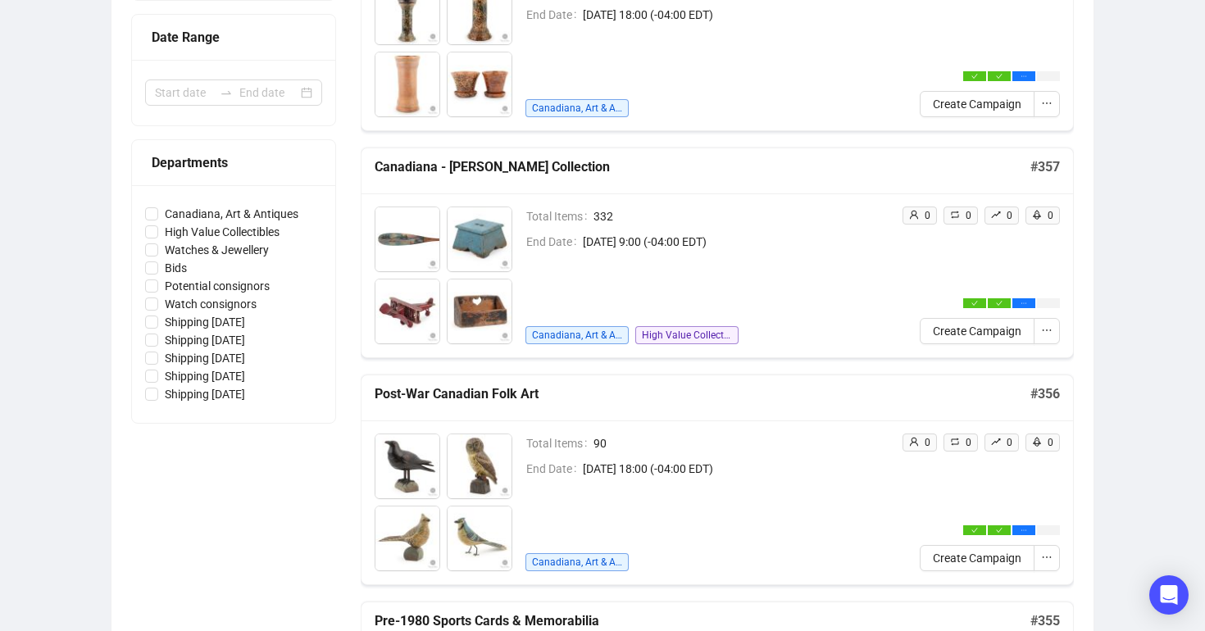
scroll to position [275, 0]
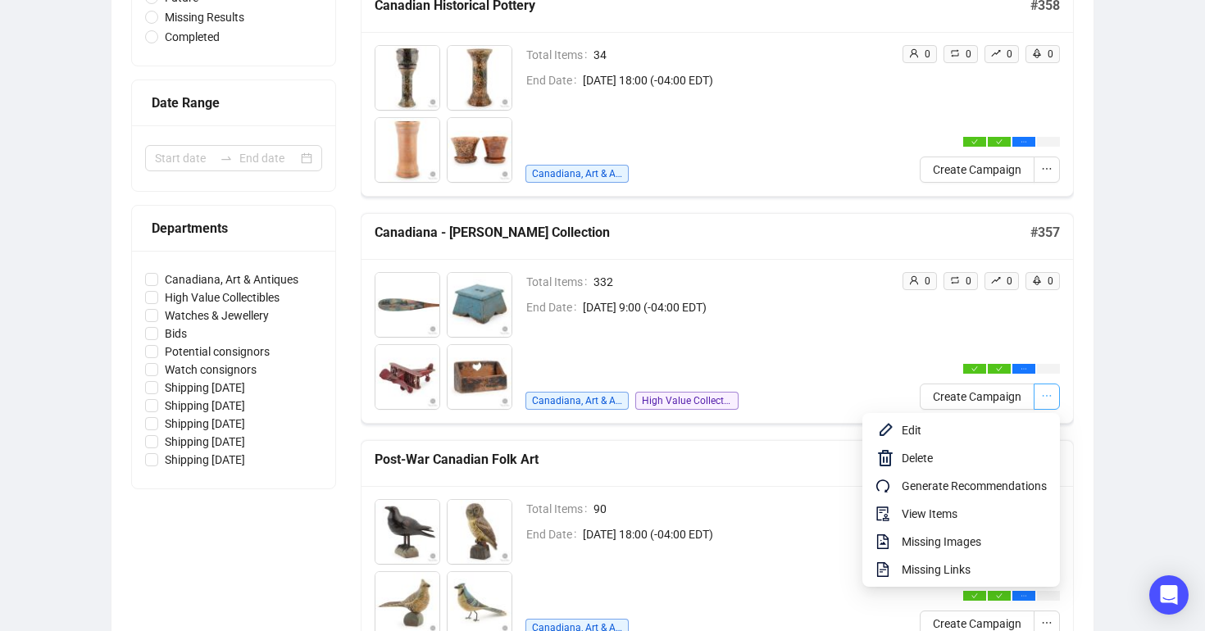
click at [1047, 391] on icon "ellipsis" at bounding box center [1046, 395] width 11 height 11
click at [937, 518] on span "View Items" at bounding box center [974, 514] width 145 height 18
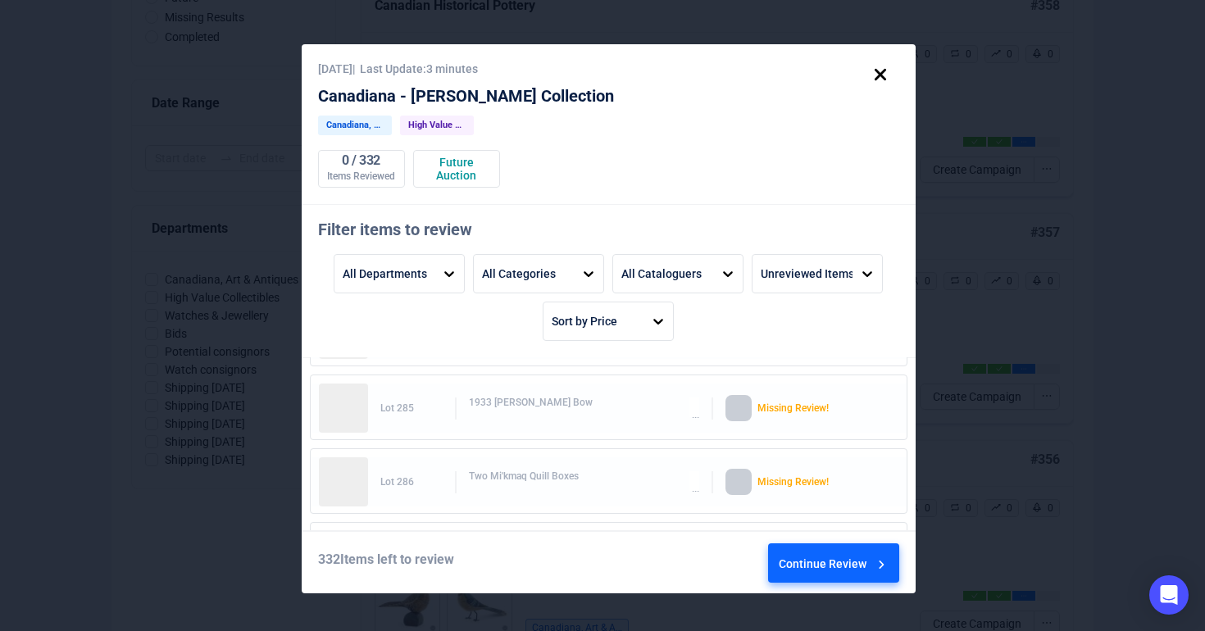
scroll to position [19022, 0]
click at [507, 414] on div "1933 [PERSON_NAME] Bow" at bounding box center [584, 409] width 230 height 25
click at [340, 413] on img at bounding box center [343, 408] width 49 height 49
click at [743, 407] on div at bounding box center [738, 409] width 26 height 26
click at [378, 398] on div "Lot 285 1933 [PERSON_NAME] Bow Missing Review!" at bounding box center [609, 408] width 580 height 49
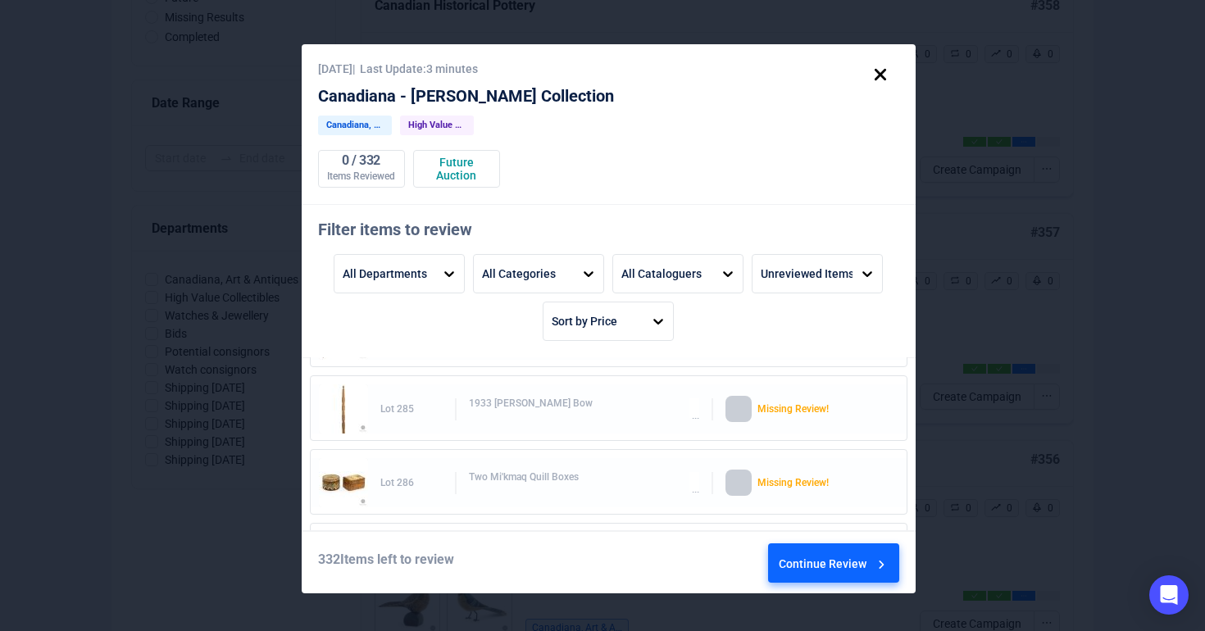
click at [797, 566] on div "Continue Review" at bounding box center [834, 566] width 111 height 44
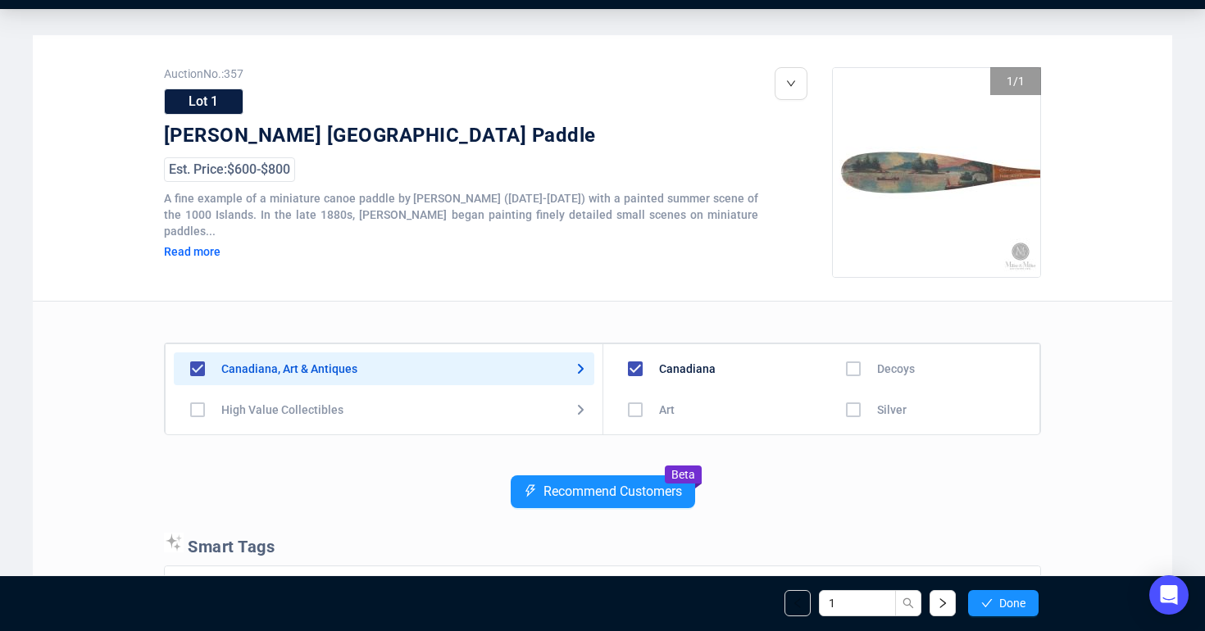
scroll to position [48, 0]
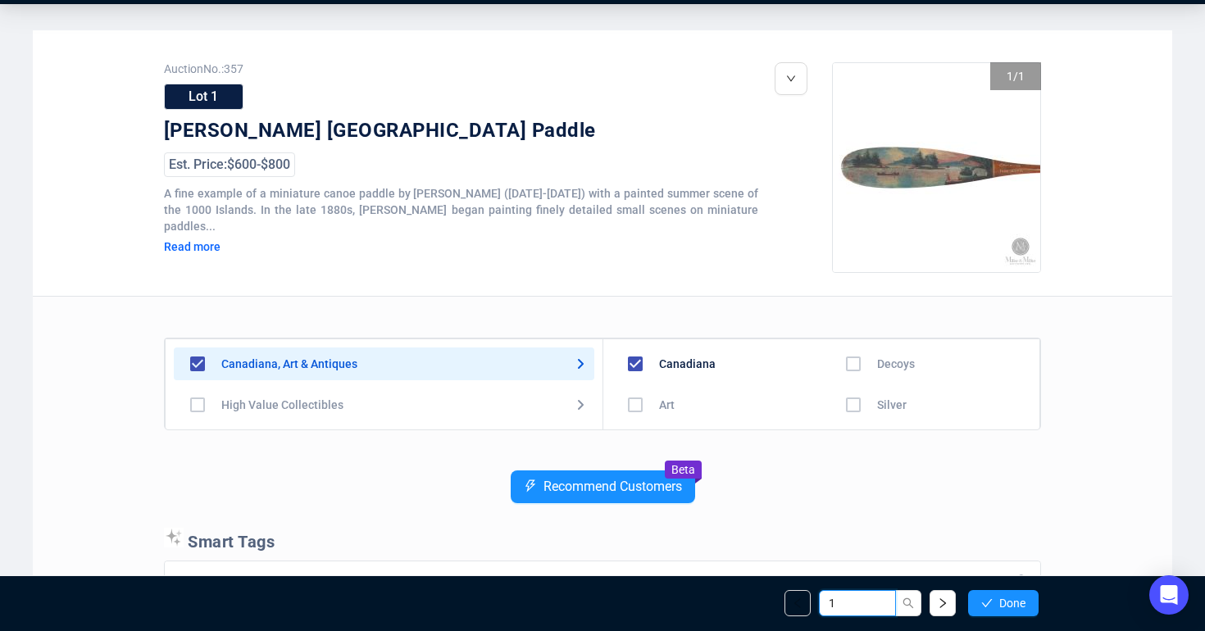
click at [854, 602] on input "1" at bounding box center [857, 603] width 77 height 26
type input "285"
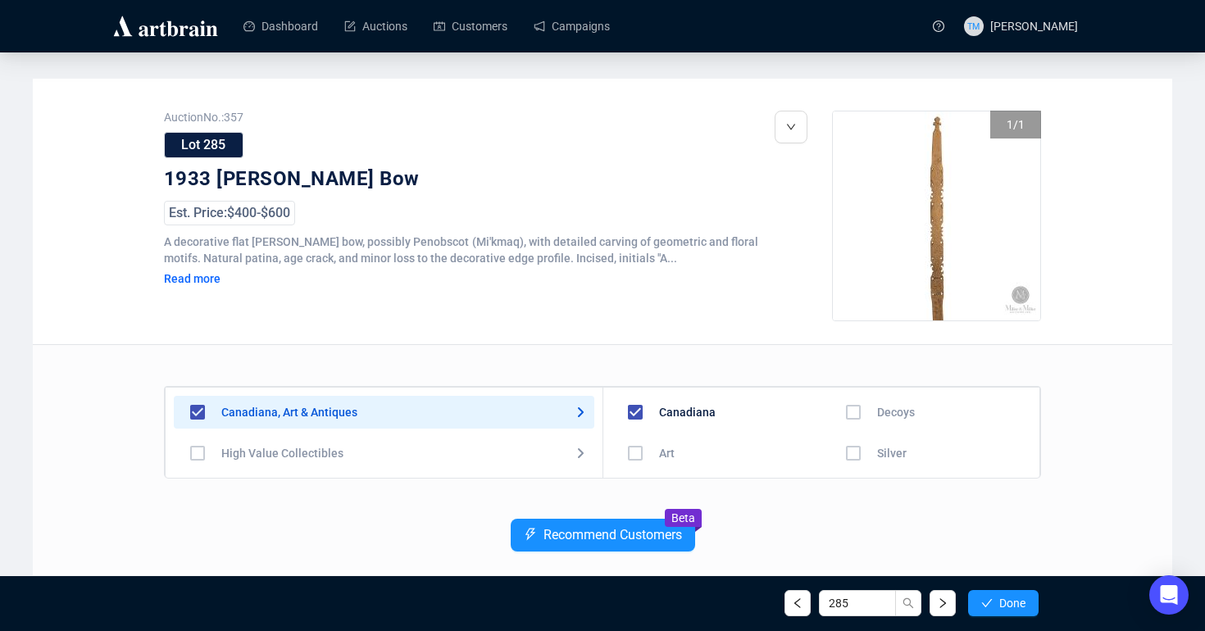
click at [225, 281] on div "Read more" at bounding box center [258, 278] width 189 height 15
click at [777, 128] on button "button" at bounding box center [791, 127] width 33 height 33
click at [828, 157] on span "Delete" at bounding box center [822, 163] width 31 height 13
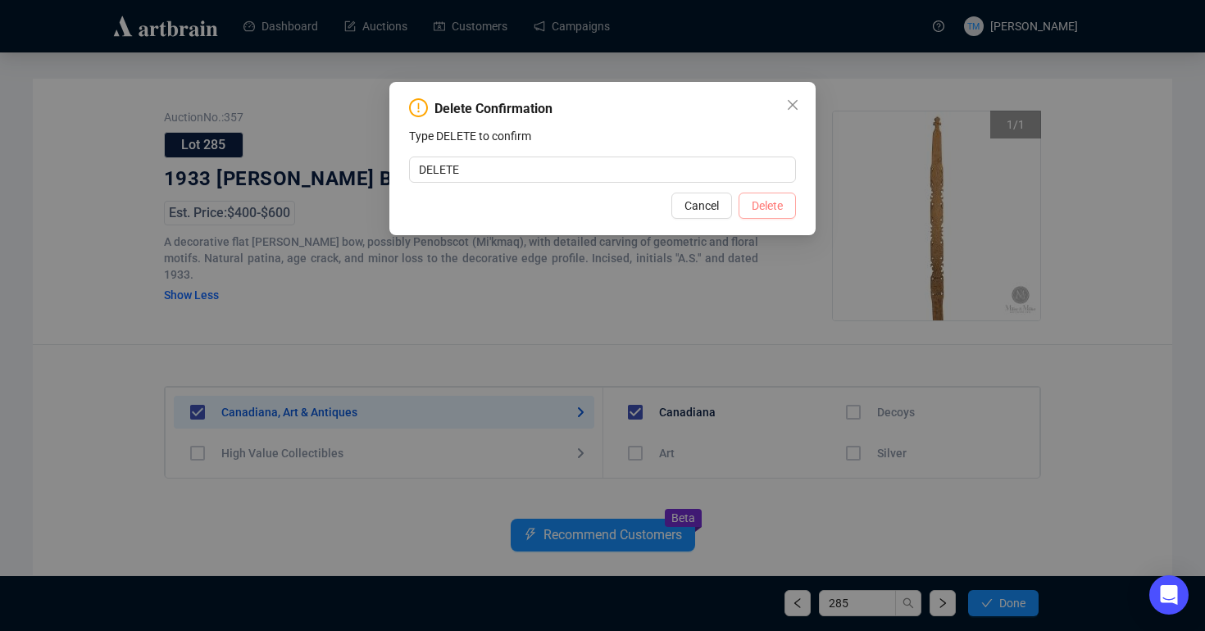
type input "DELETE"
click at [759, 208] on span "Delete" at bounding box center [767, 206] width 31 height 18
